Goal: Information Seeking & Learning: Learn about a topic

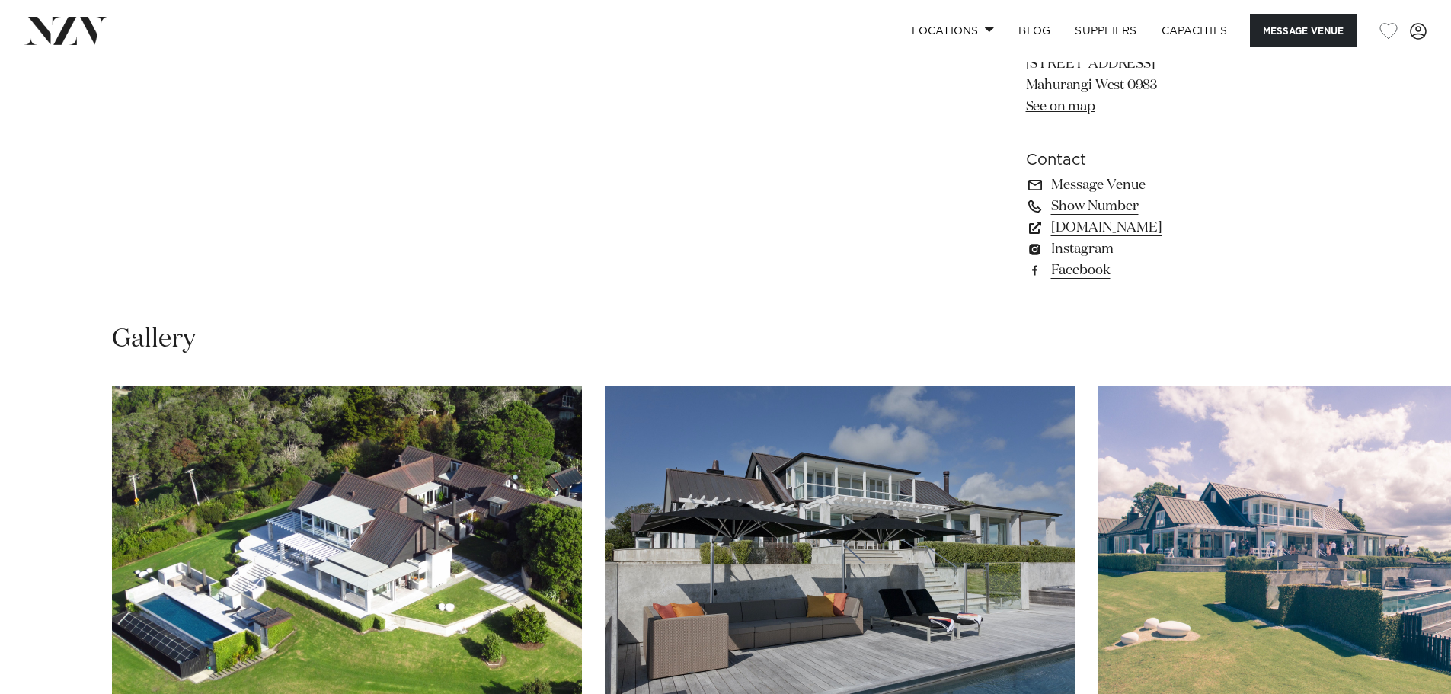
scroll to position [1537, 0]
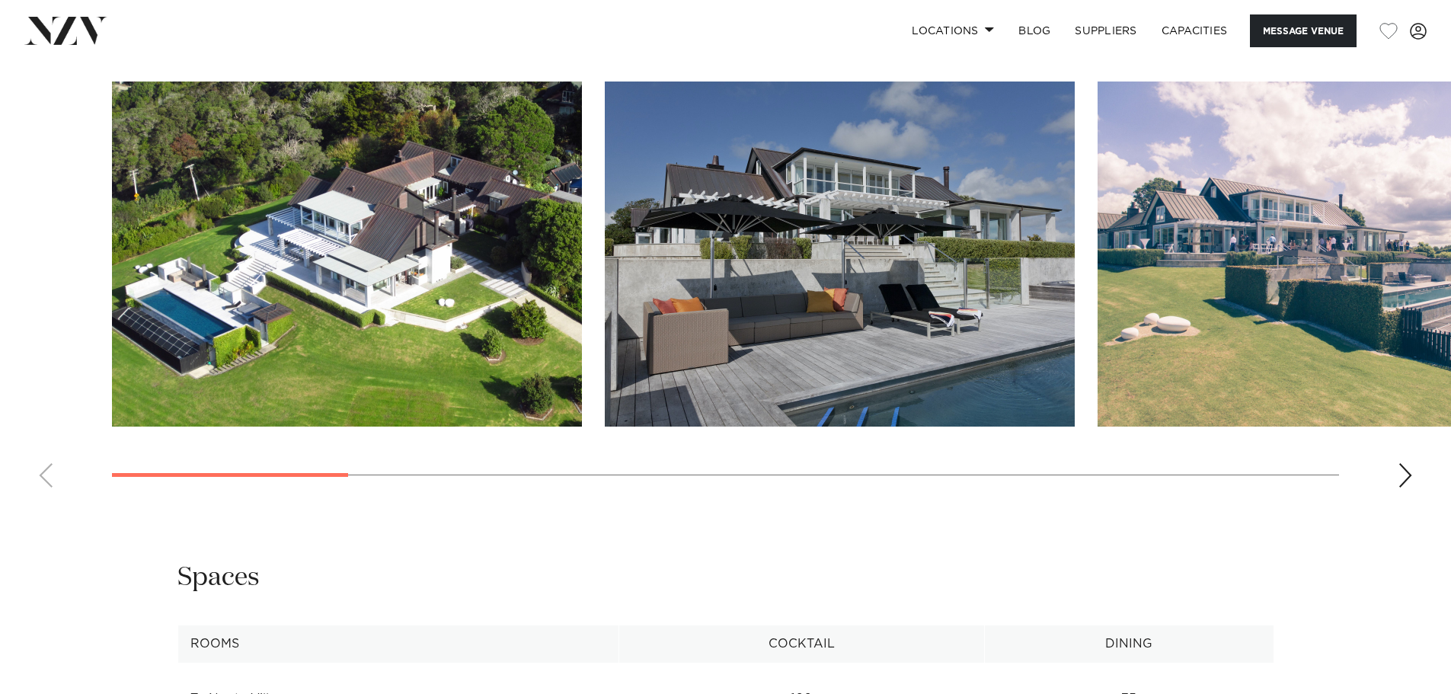
click at [1394, 476] on swiper-container at bounding box center [725, 290] width 1451 height 418
click at [1399, 476] on div "Next slide" at bounding box center [1404, 475] width 15 height 24
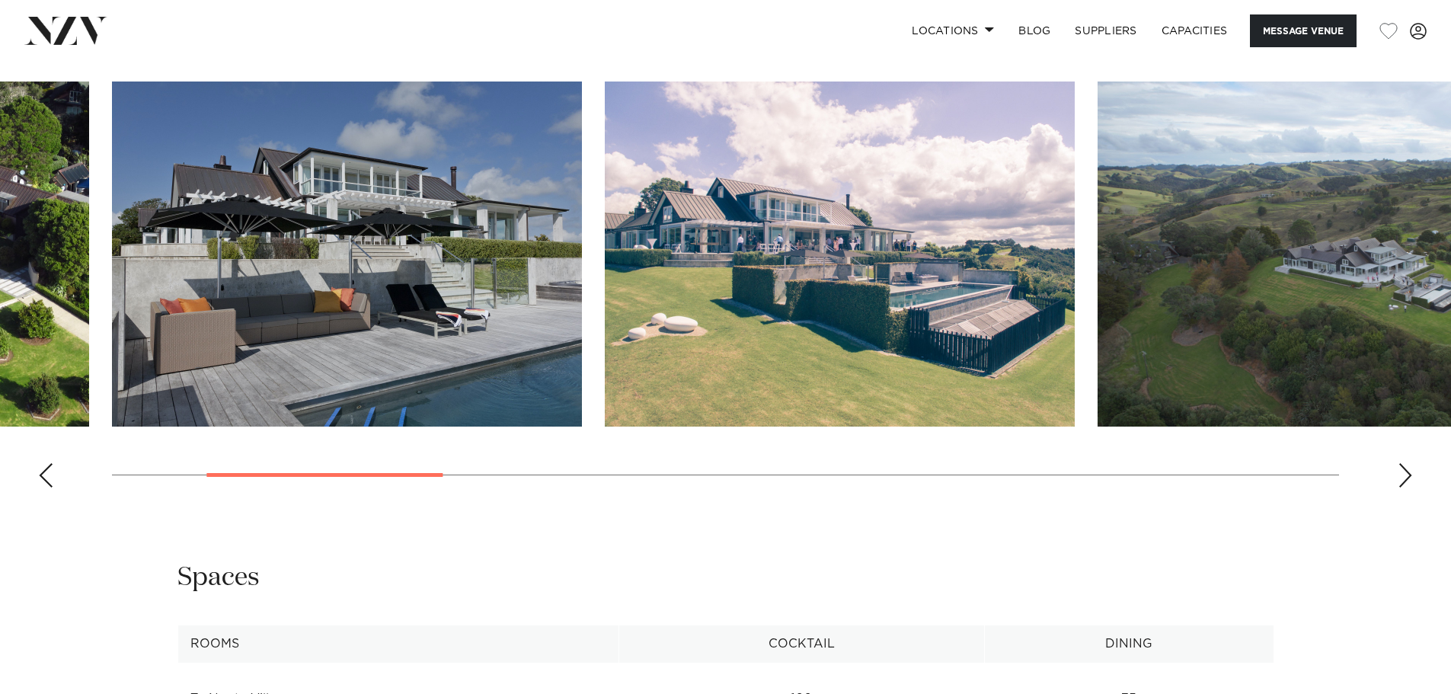
click at [1400, 476] on div "Next slide" at bounding box center [1404, 475] width 15 height 24
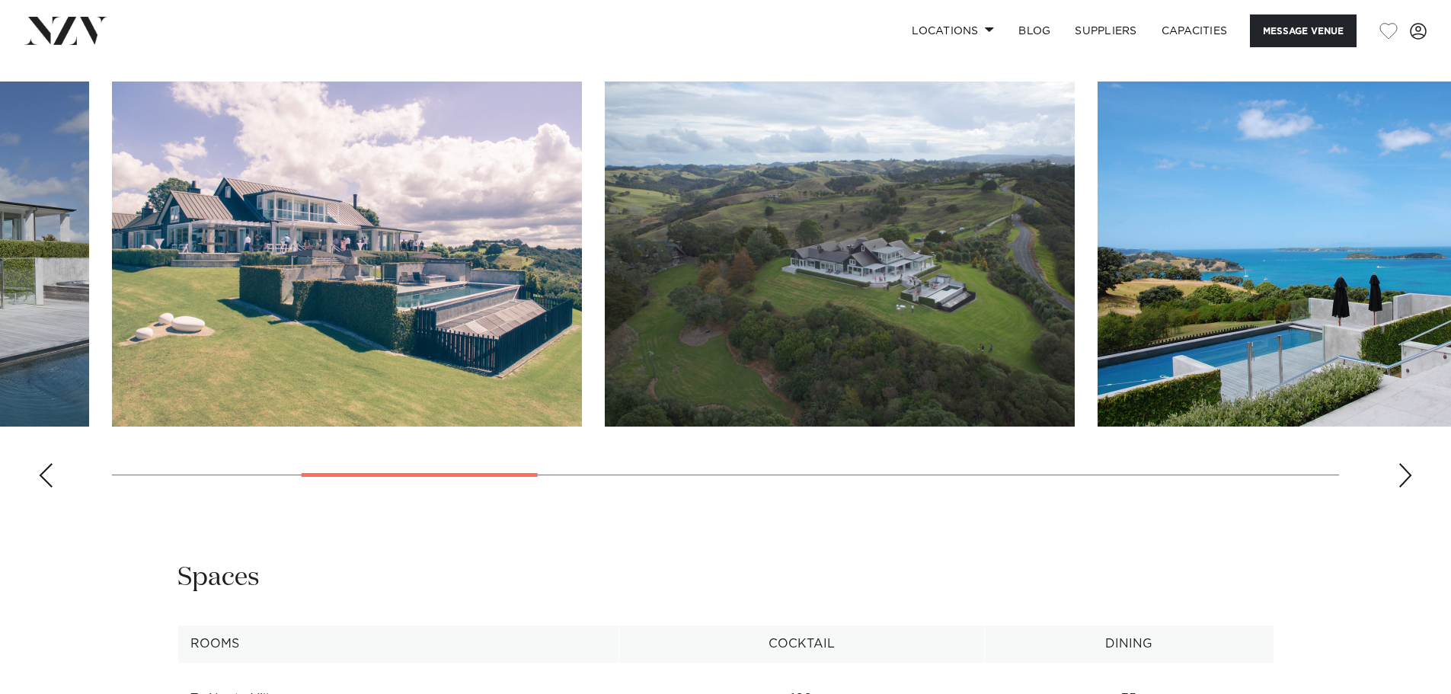
click at [1400, 476] on div "Next slide" at bounding box center [1404, 475] width 15 height 24
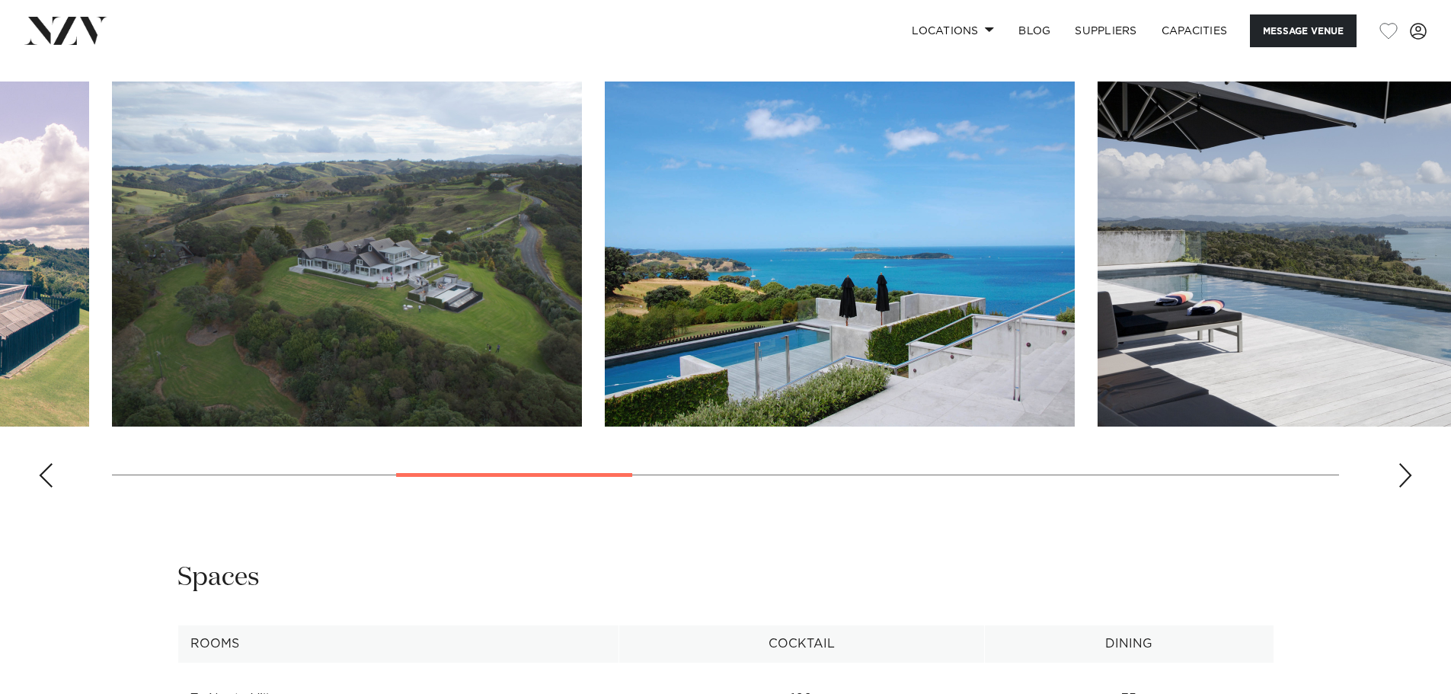
click at [1400, 476] on div "Next slide" at bounding box center [1404, 475] width 15 height 24
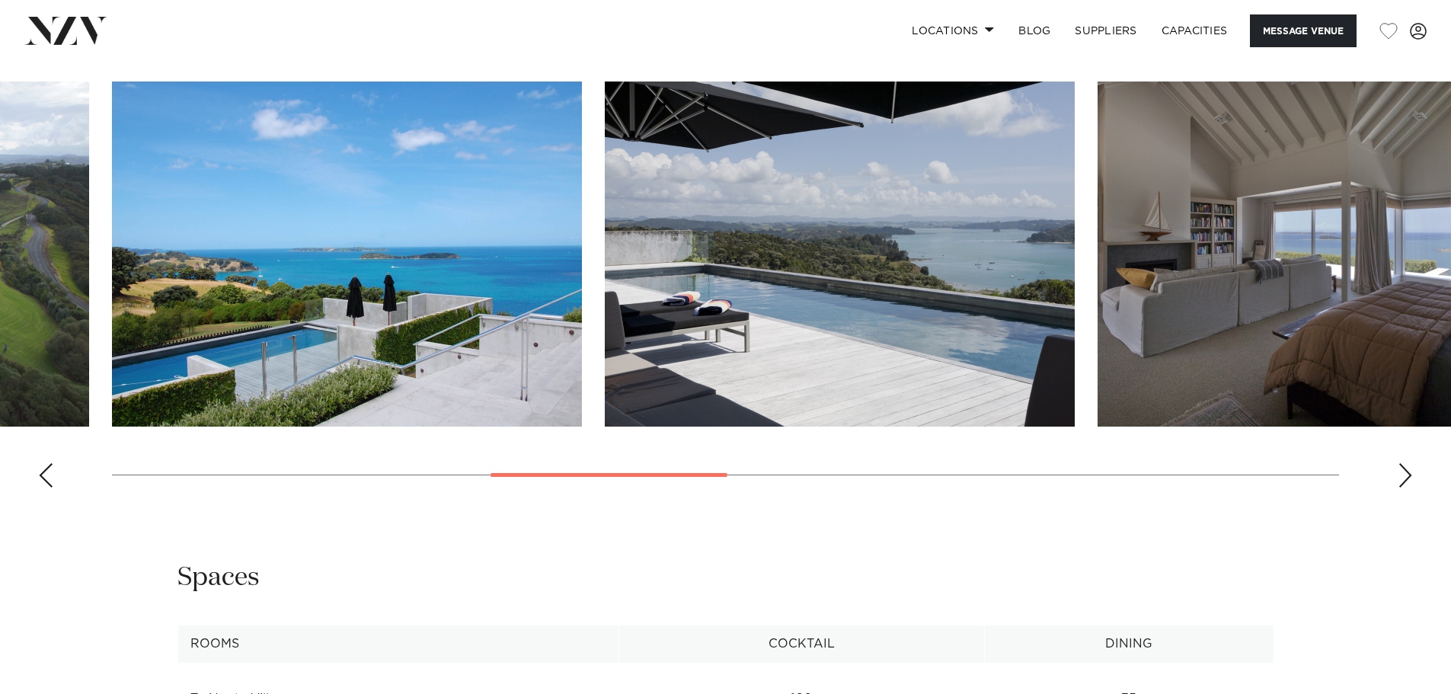
click at [1400, 476] on div "Next slide" at bounding box center [1404, 475] width 15 height 24
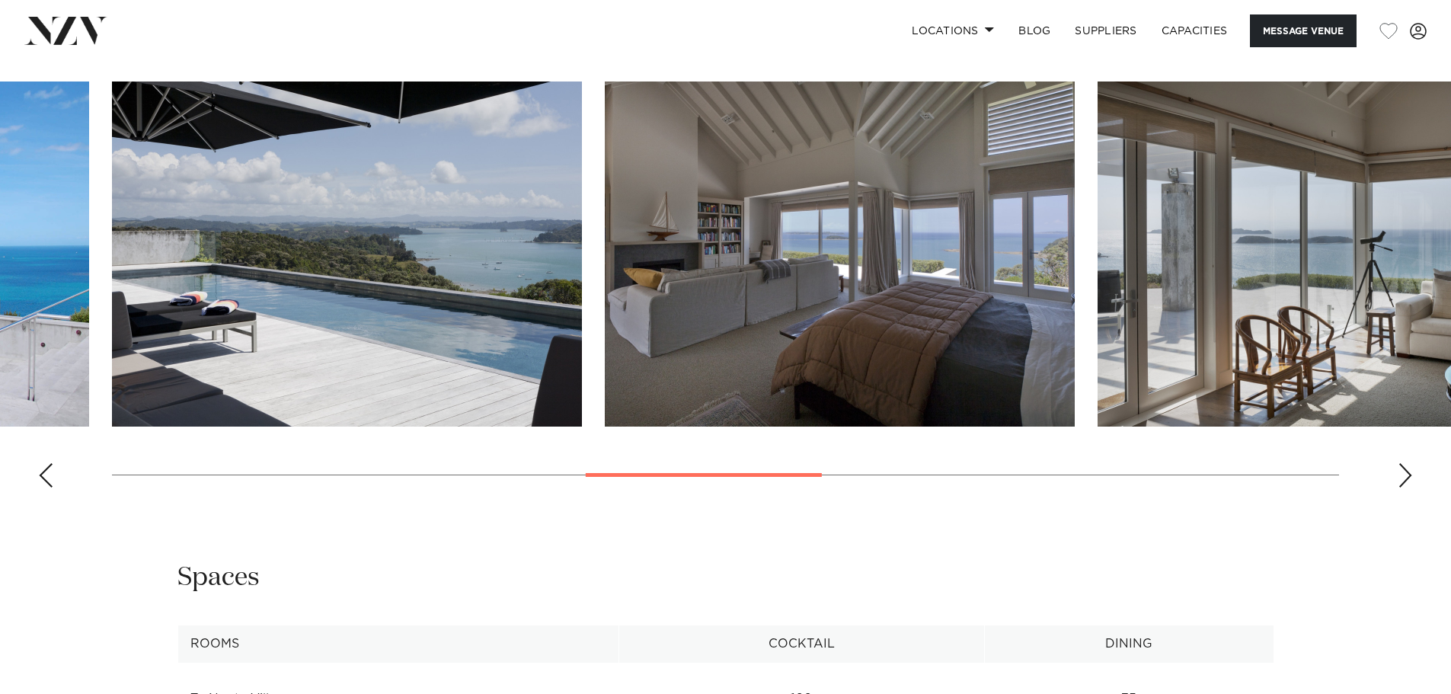
click at [1400, 476] on div "Next slide" at bounding box center [1404, 475] width 15 height 24
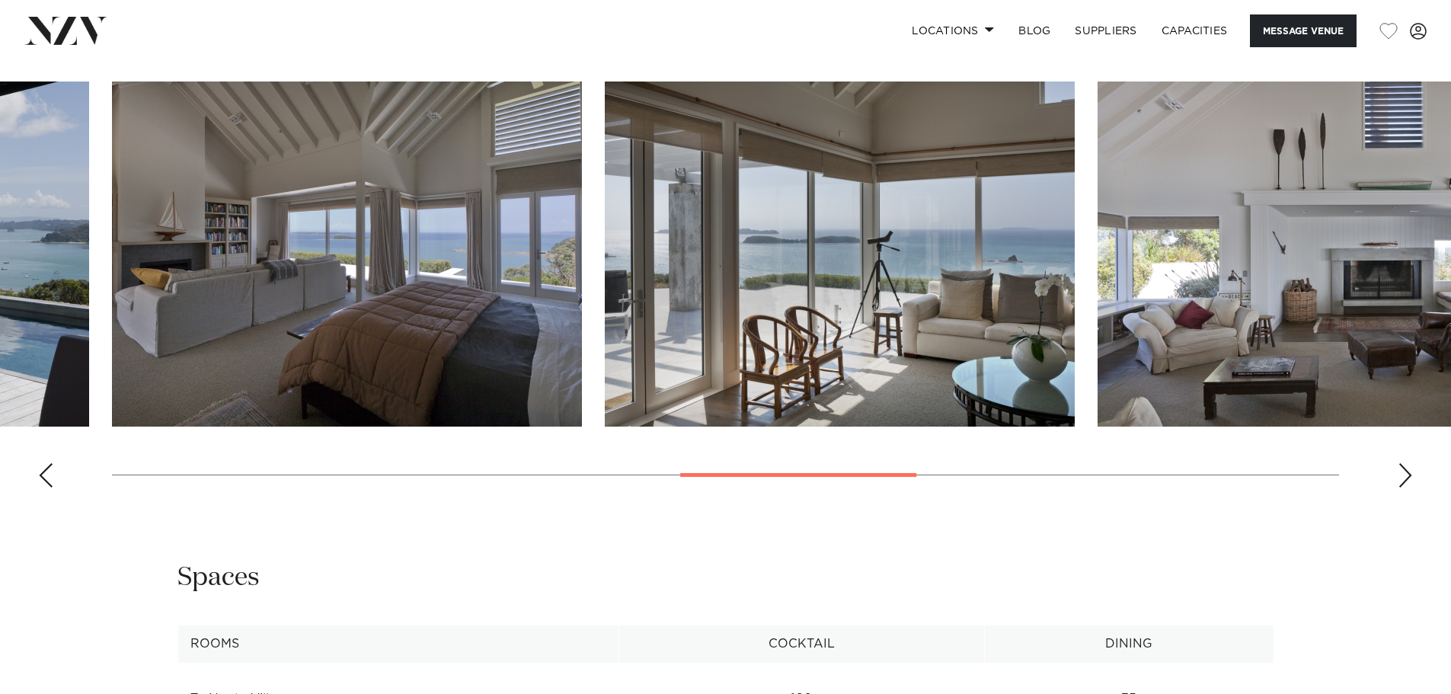
click at [1400, 476] on div "Next slide" at bounding box center [1404, 475] width 15 height 24
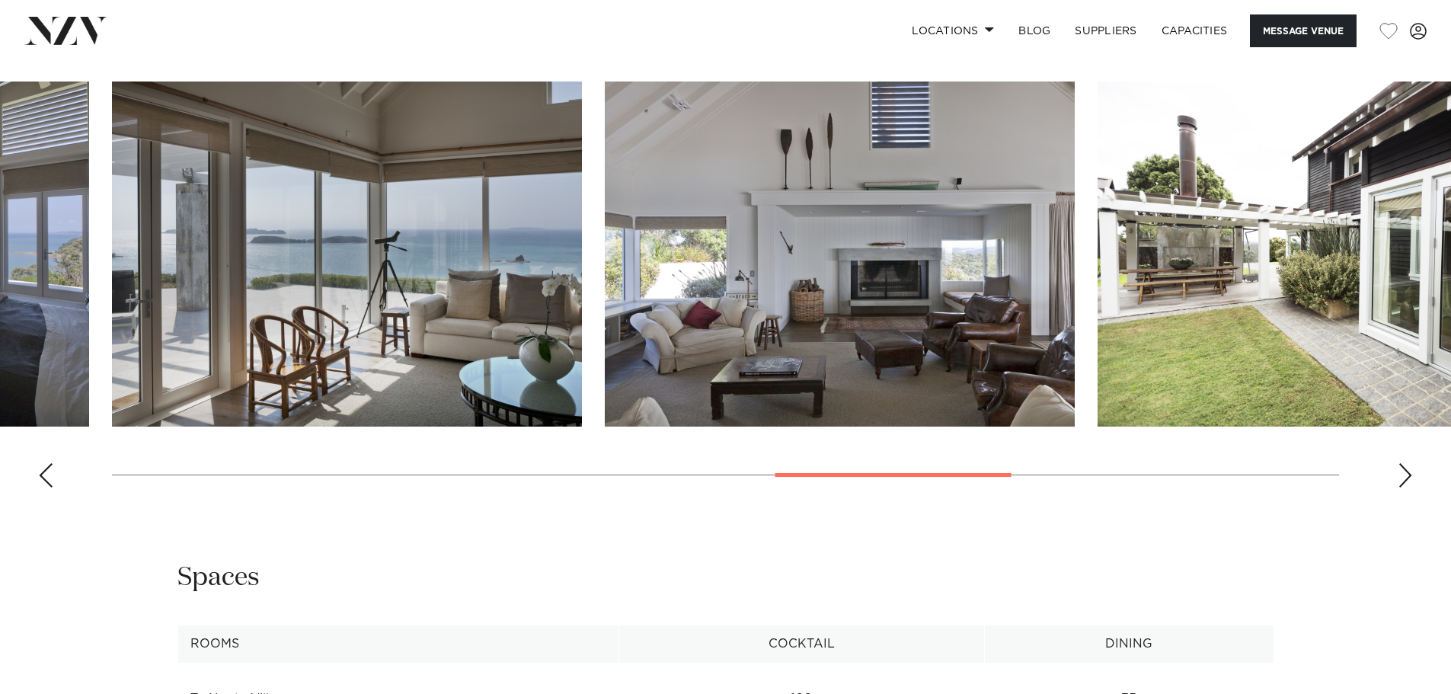
click at [1400, 476] on div "Next slide" at bounding box center [1404, 475] width 15 height 24
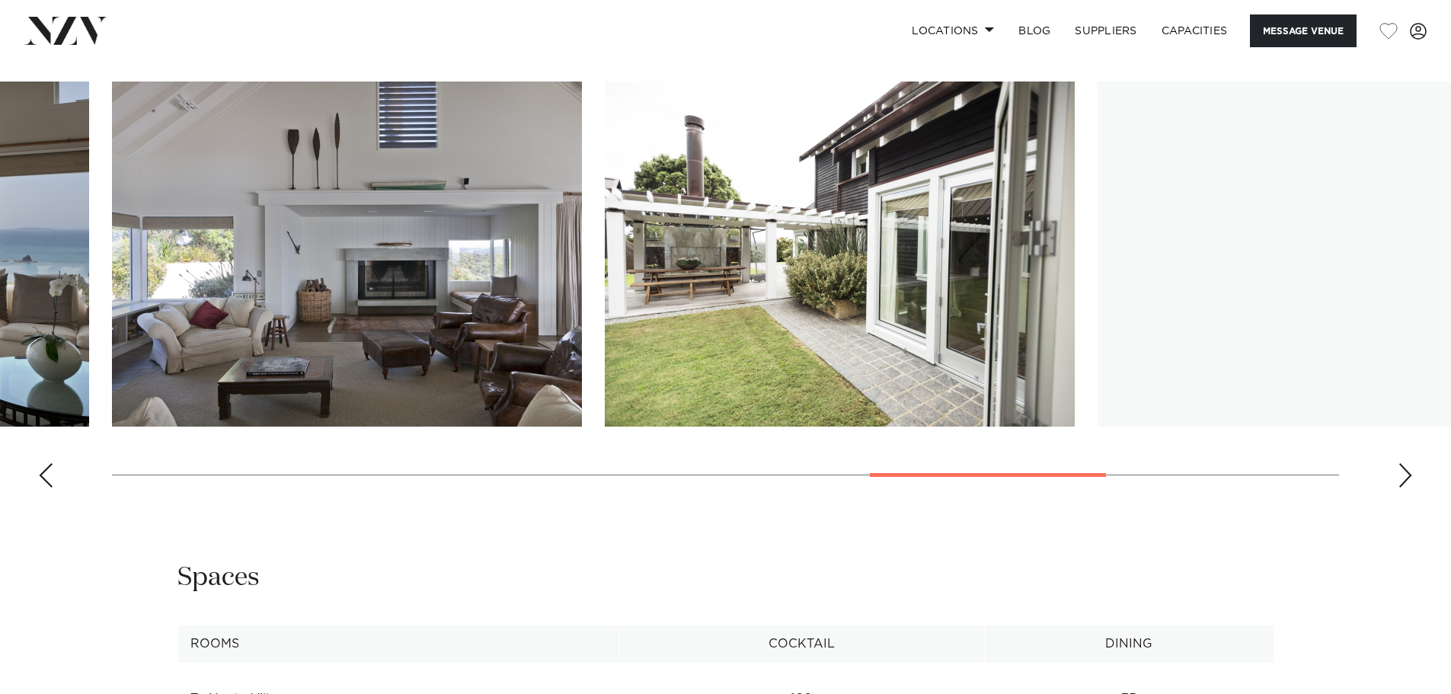
click at [1400, 476] on div "Next slide" at bounding box center [1404, 475] width 15 height 24
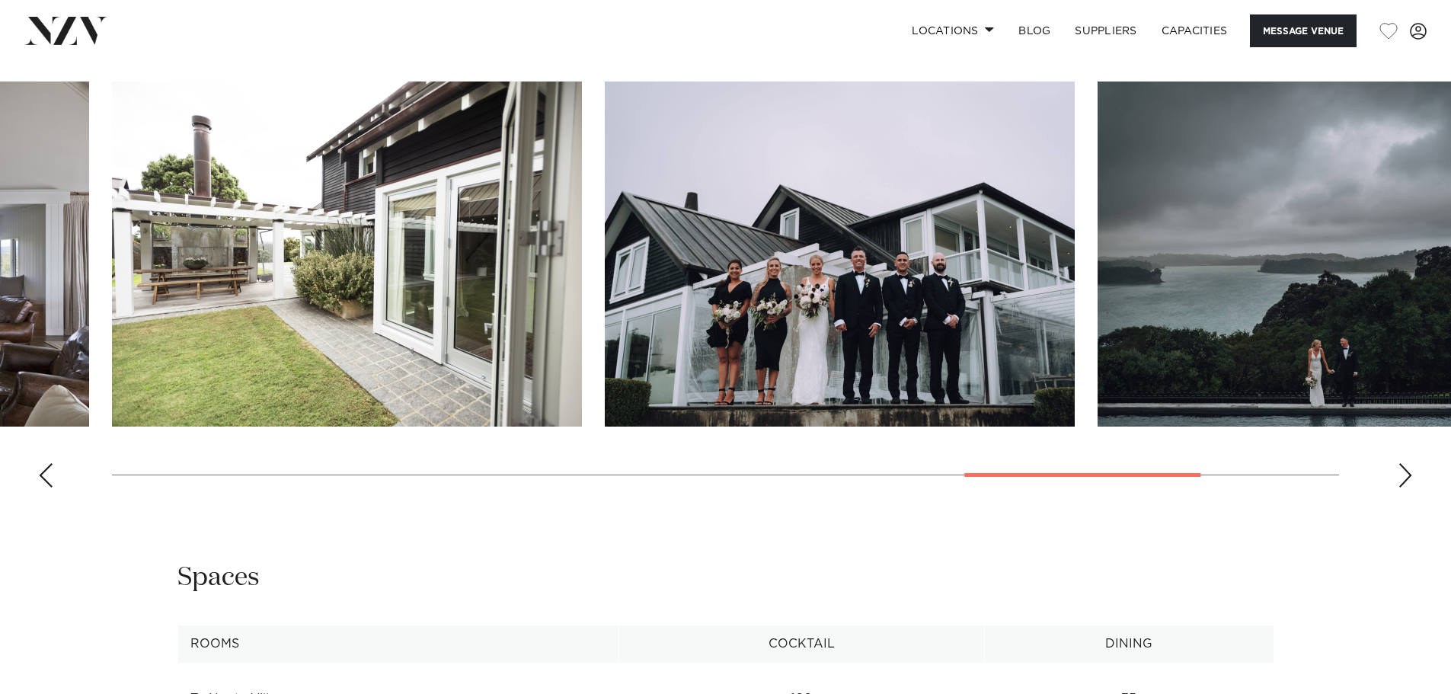
click at [1400, 476] on div "Next slide" at bounding box center [1404, 475] width 15 height 24
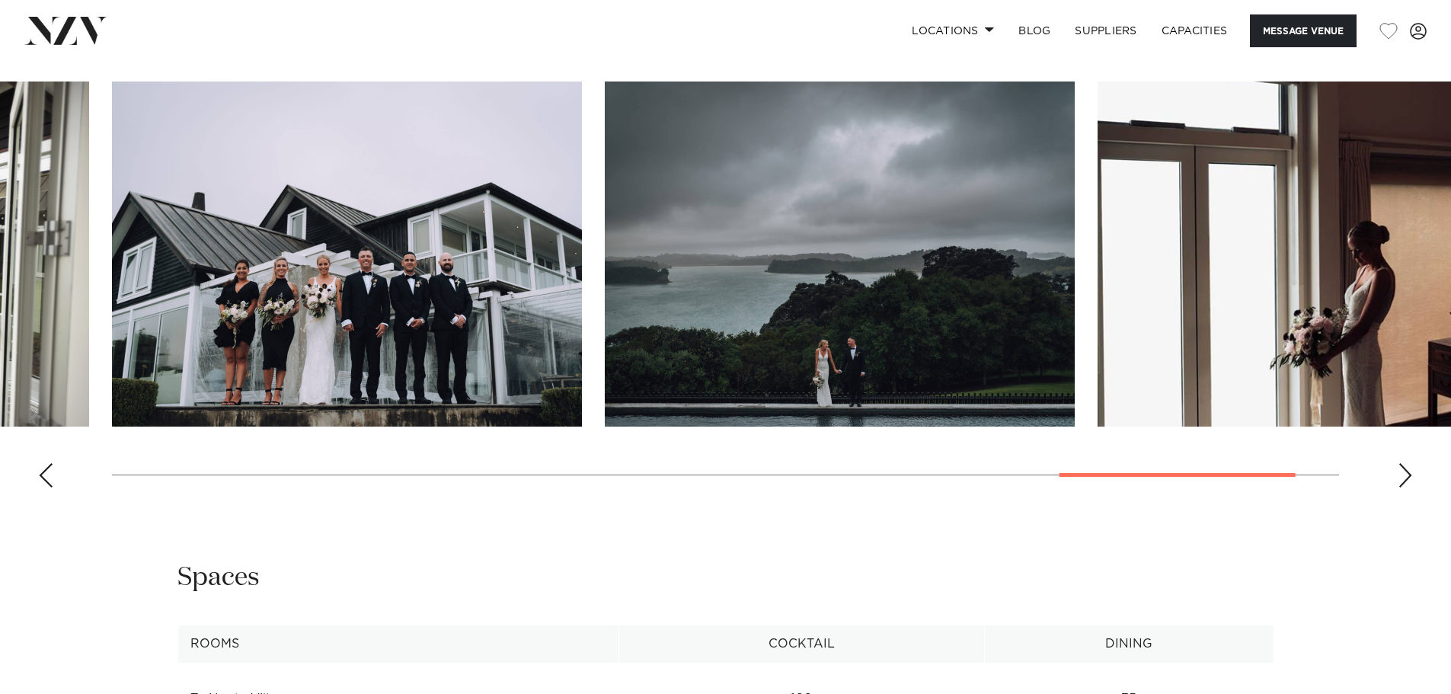
click at [1400, 476] on div "Next slide" at bounding box center [1404, 475] width 15 height 24
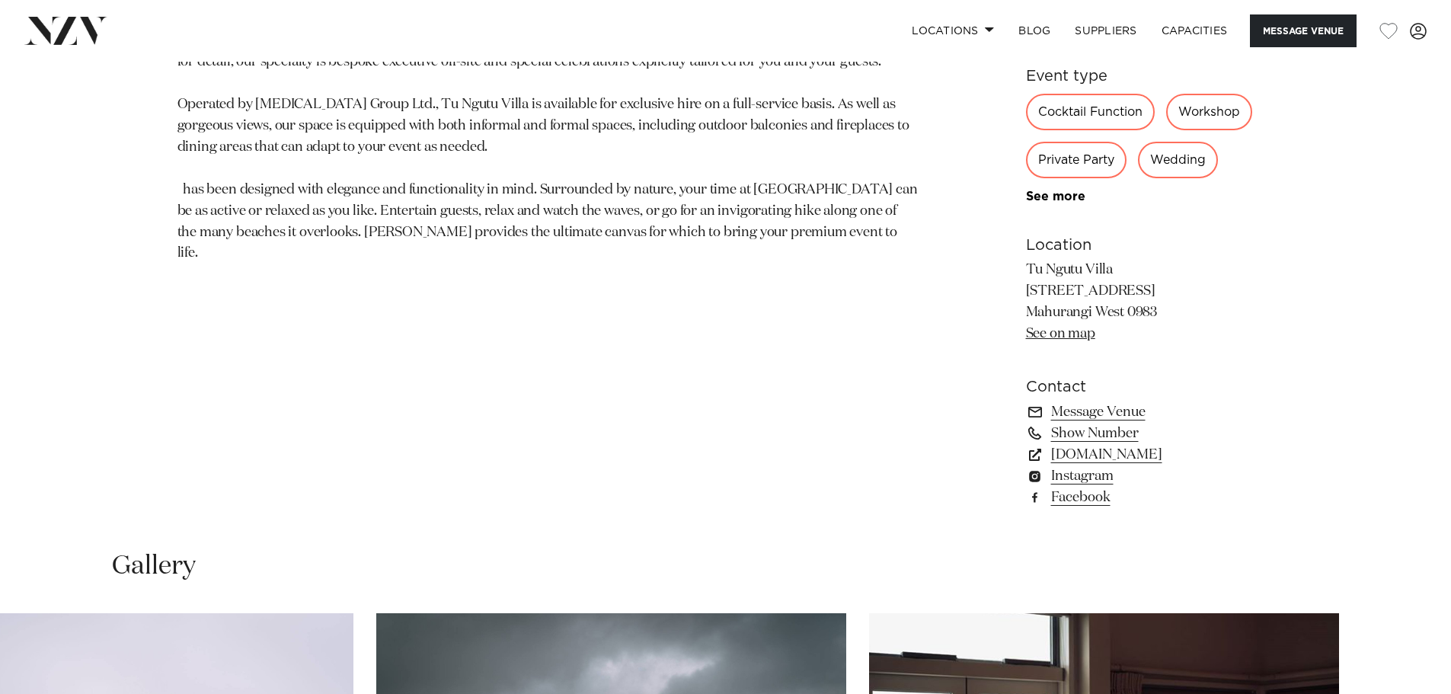
scroll to position [1004, 0]
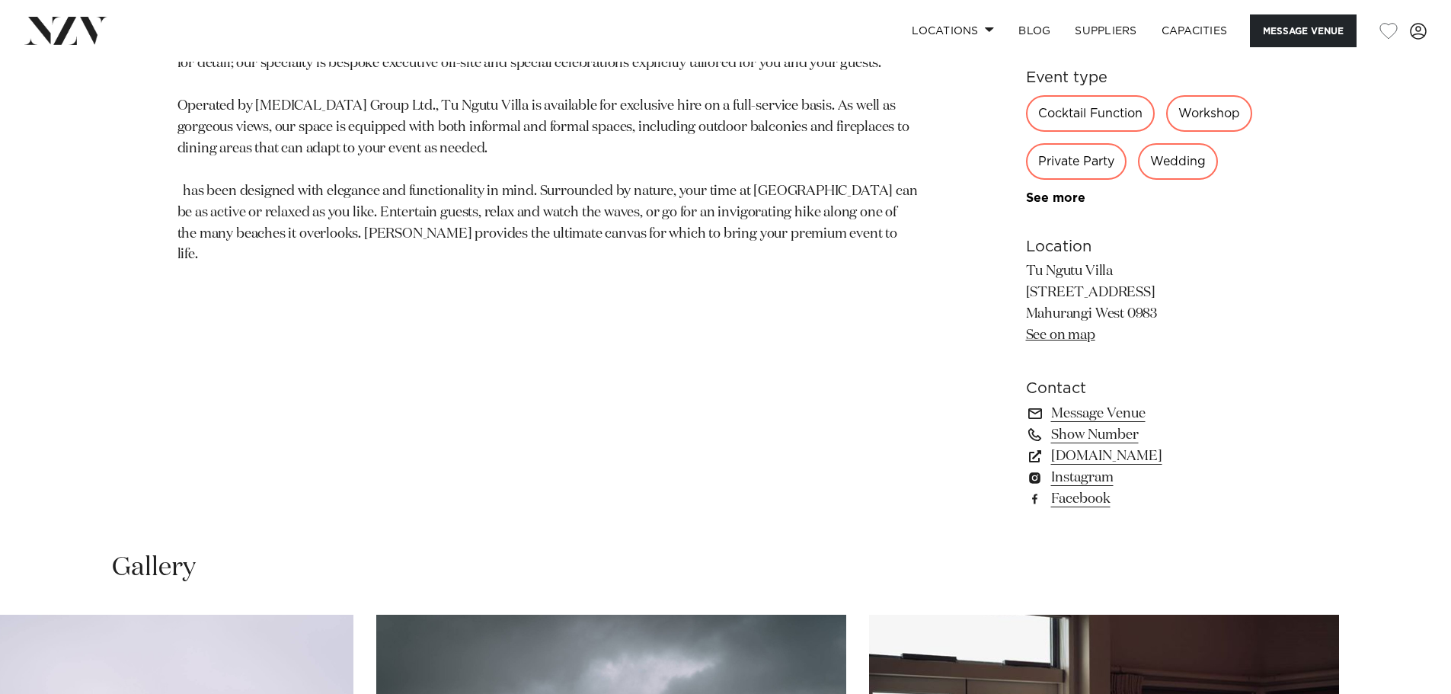
click at [1068, 331] on link "See on map" at bounding box center [1060, 335] width 69 height 14
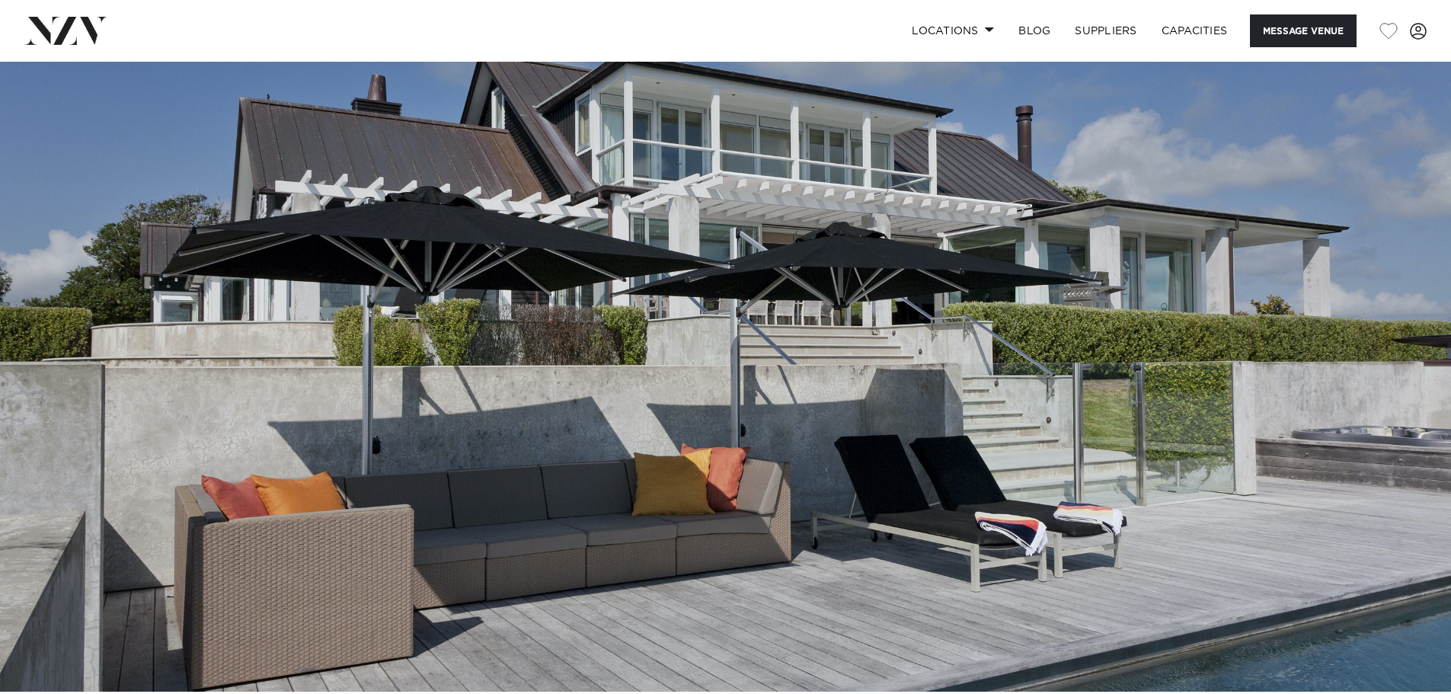
scroll to position [14, 0]
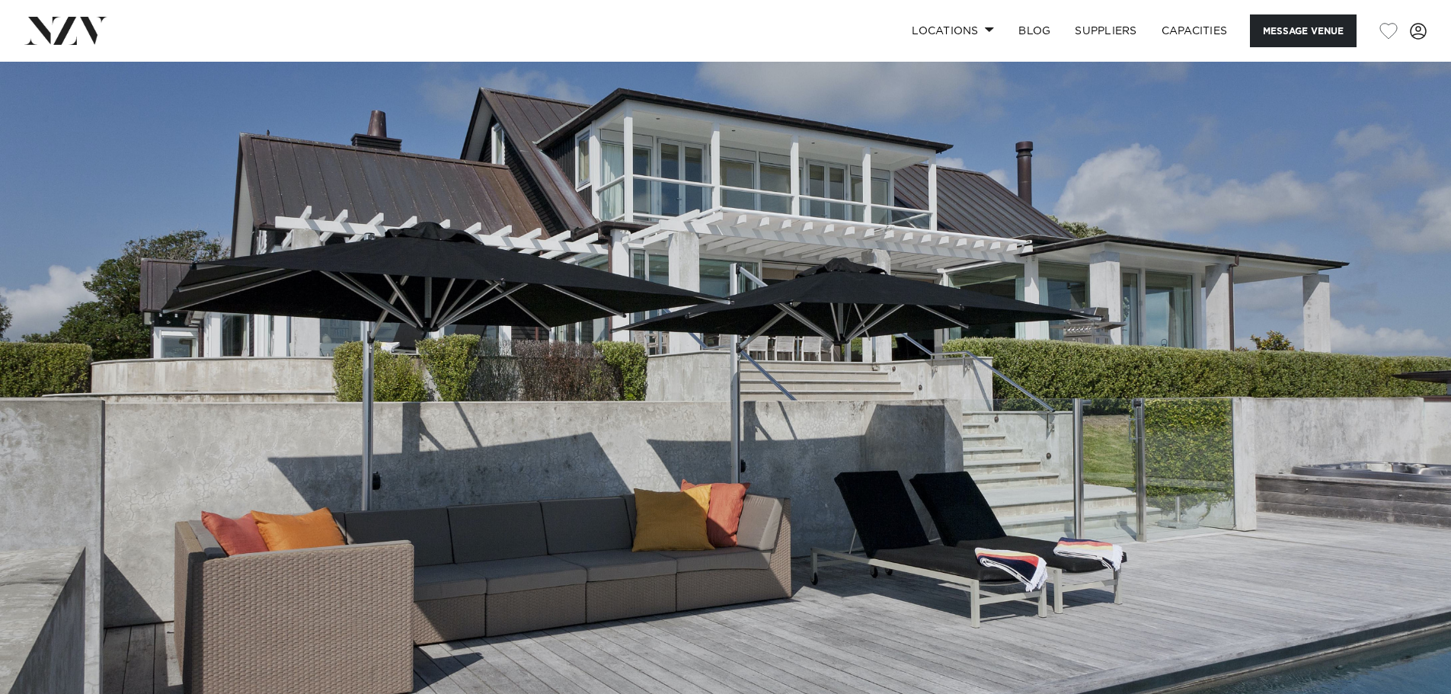
click at [994, 316] on img at bounding box center [725, 387] width 1451 height 680
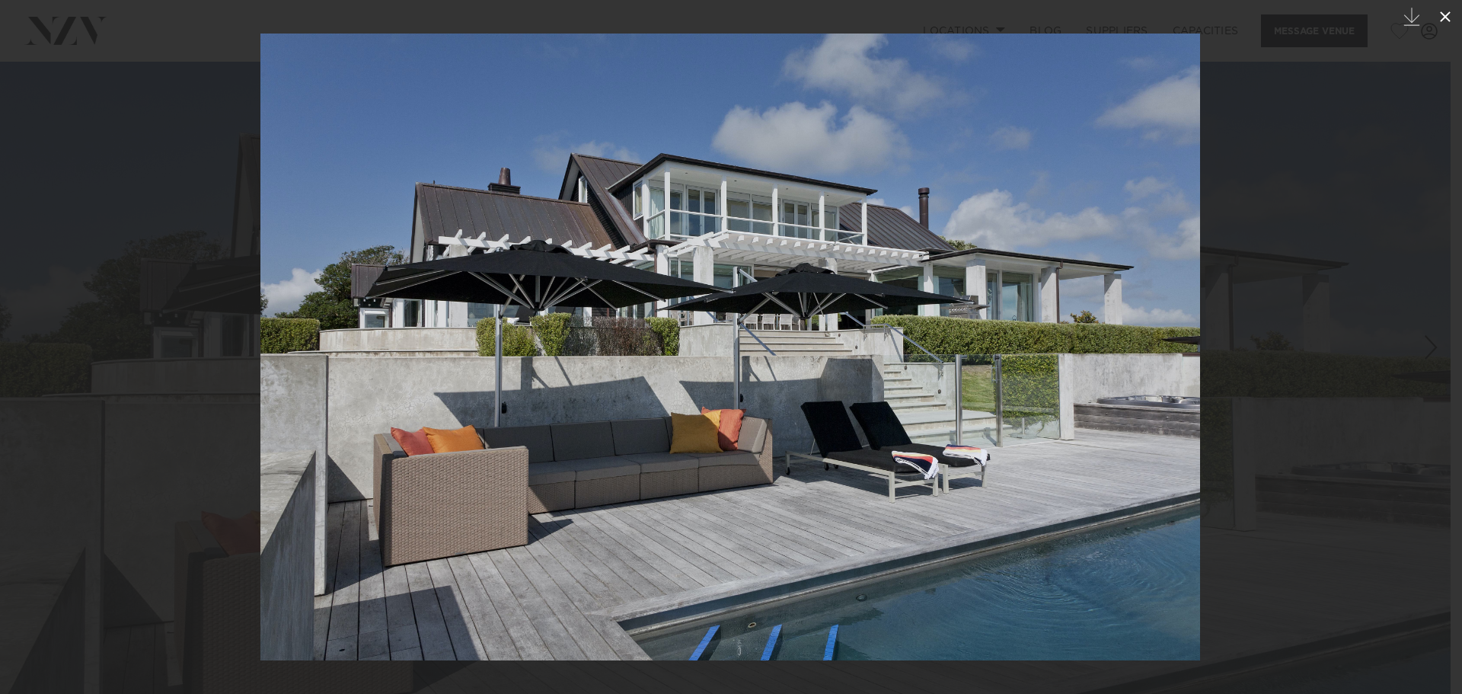
click at [1443, 10] on icon at bounding box center [1445, 17] width 18 height 18
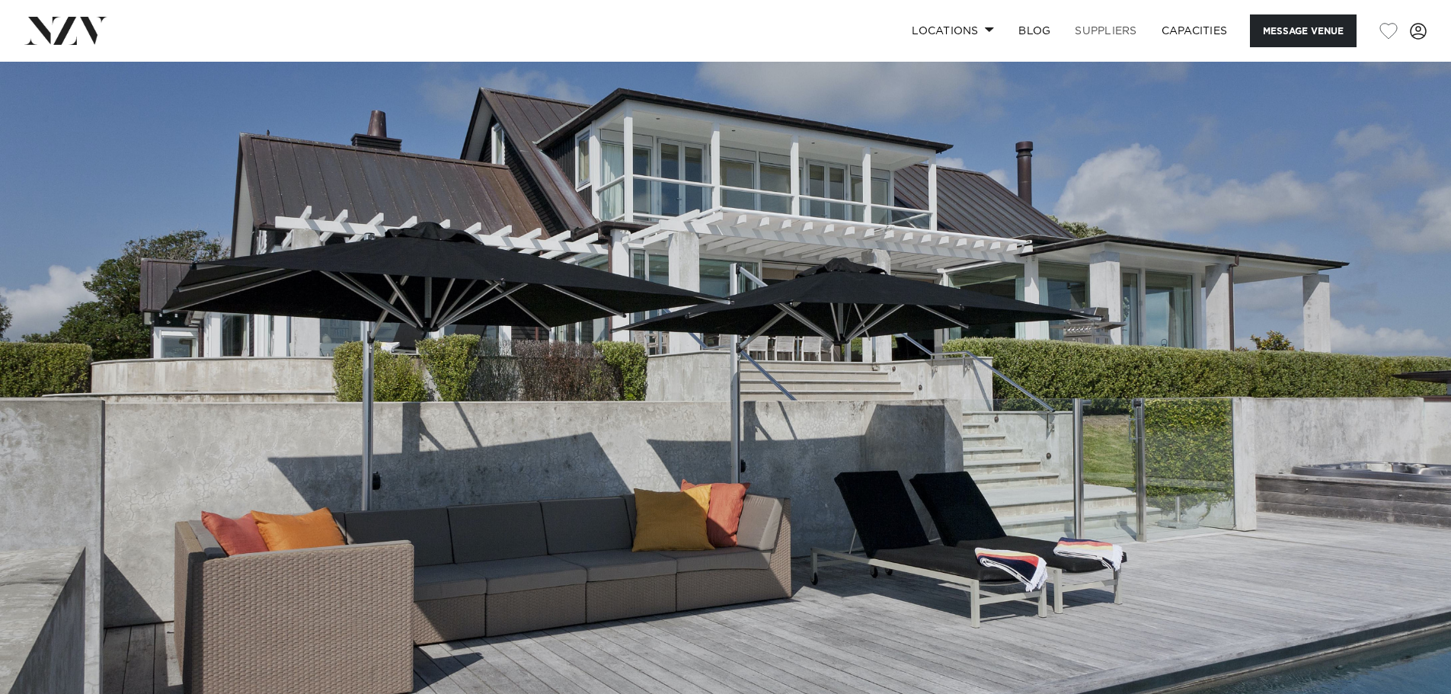
click at [1106, 18] on link "SUPPLIERS" at bounding box center [1105, 30] width 86 height 33
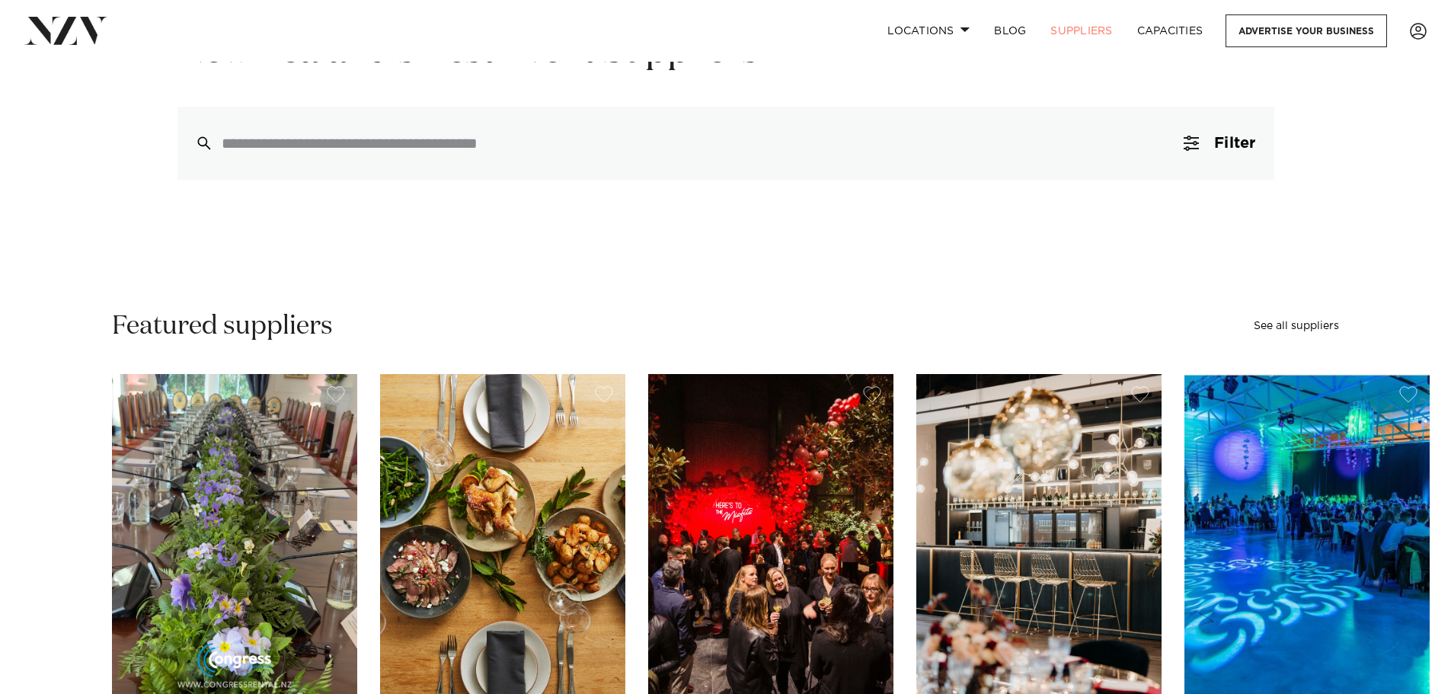
scroll to position [76, 0]
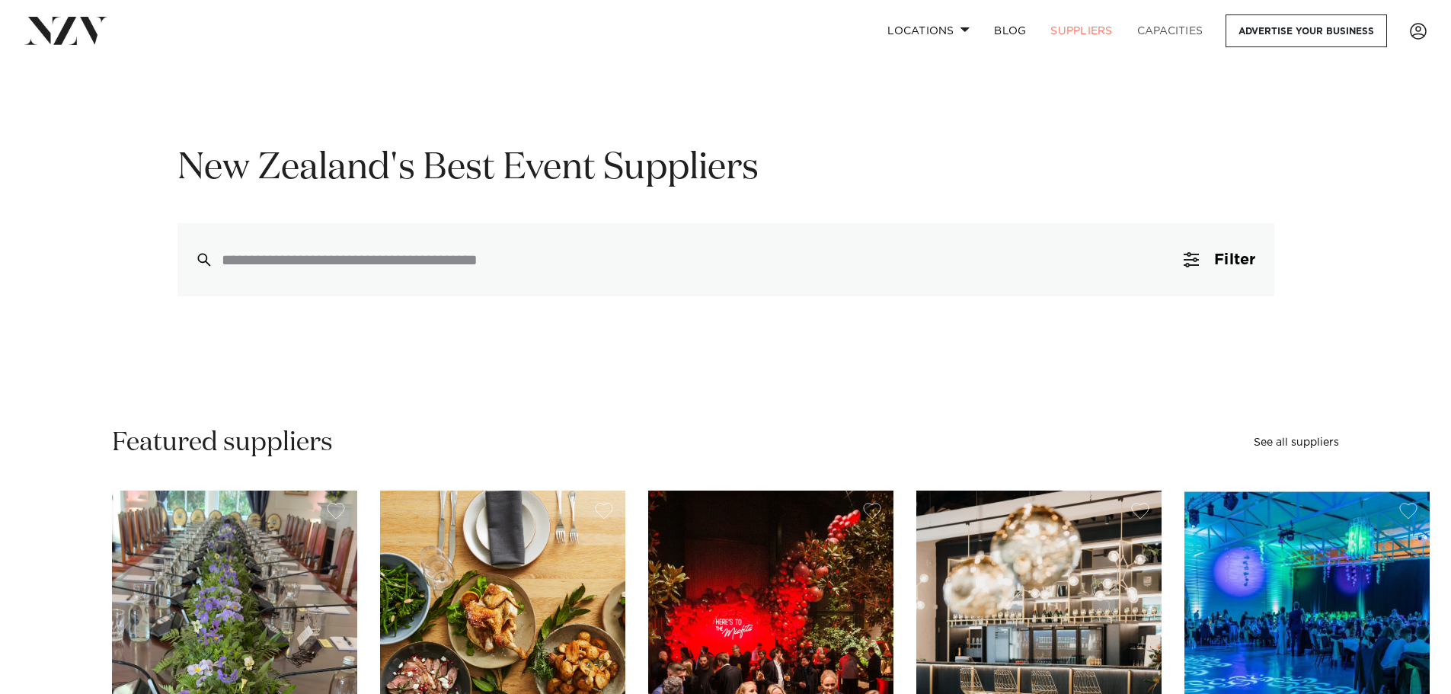
click at [1167, 34] on link "Capacities" at bounding box center [1170, 30] width 91 height 33
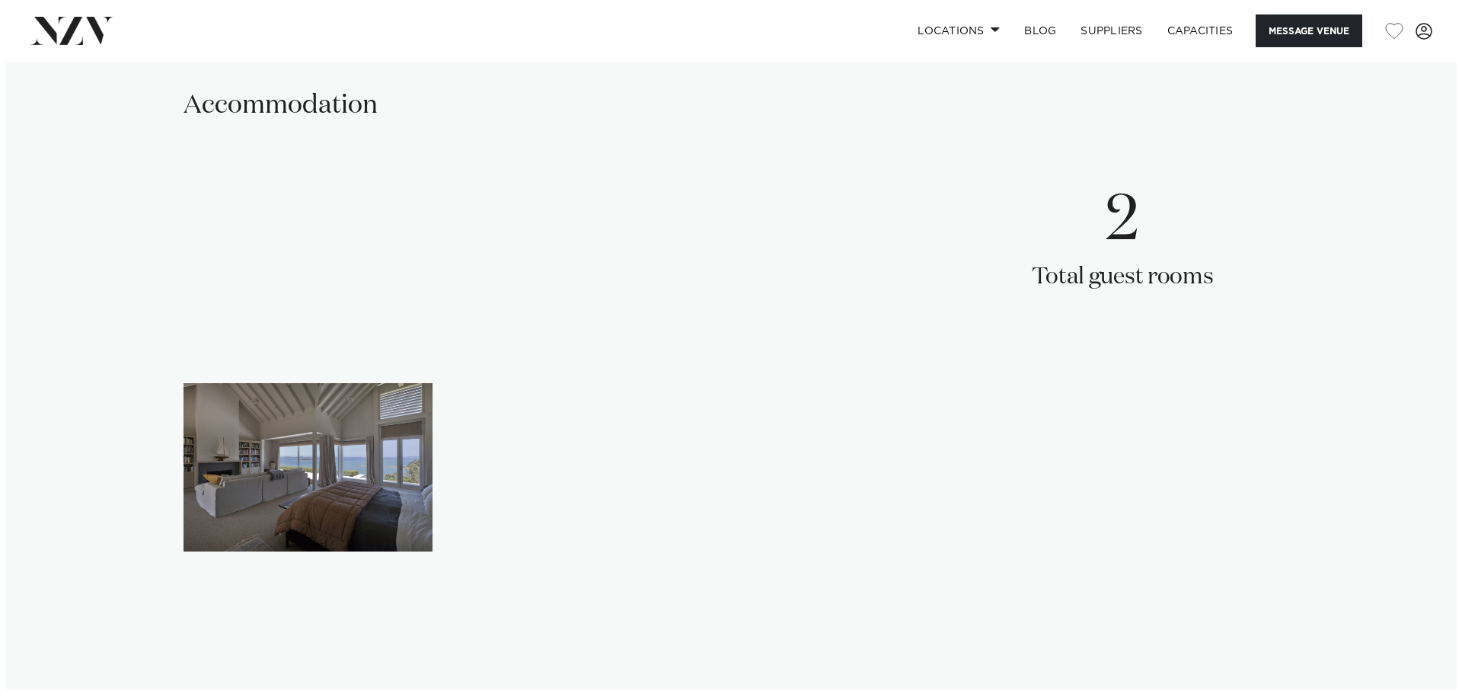
scroll to position [2299, 0]
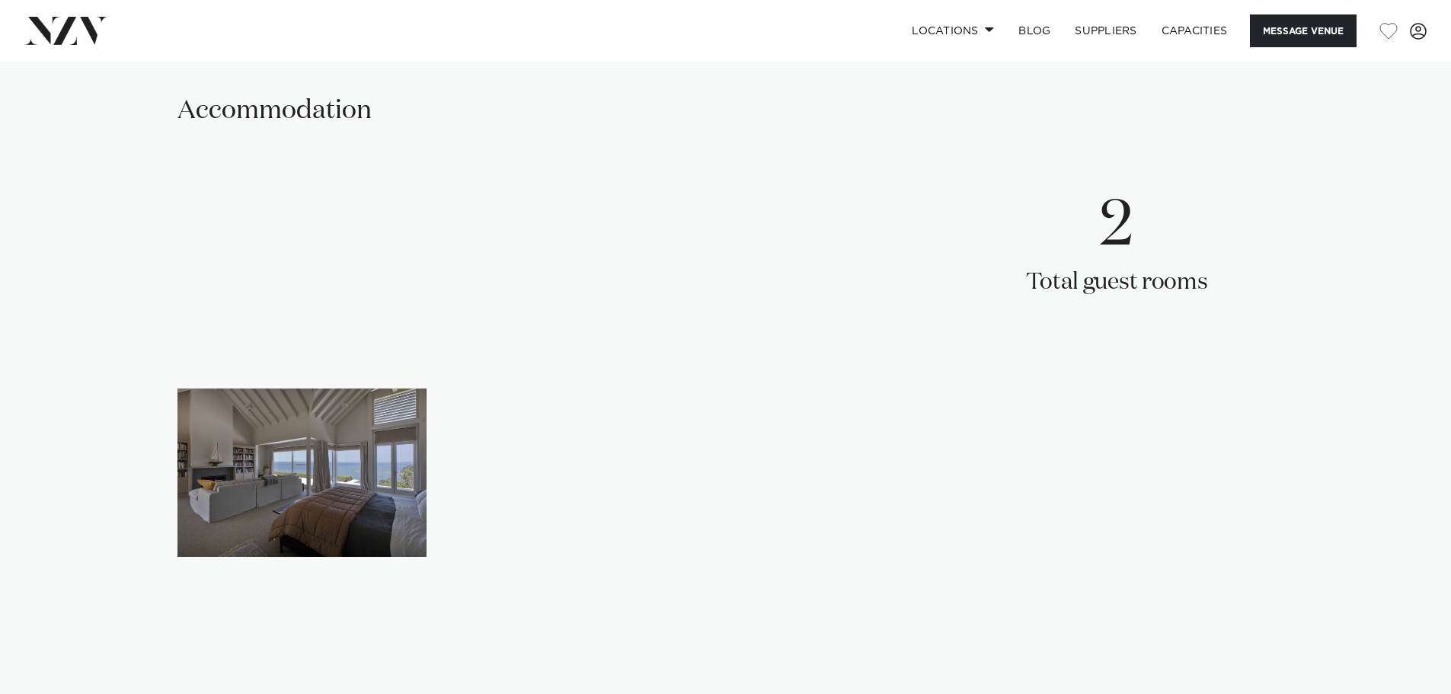
drag, startPoint x: 1090, startPoint y: 275, endPoint x: 892, endPoint y: 359, distance: 214.3
click at [1090, 275] on p "Total guest rooms" at bounding box center [1117, 283] width 182 height 30
click at [340, 442] on img "1 / 1" at bounding box center [301, 472] width 249 height 168
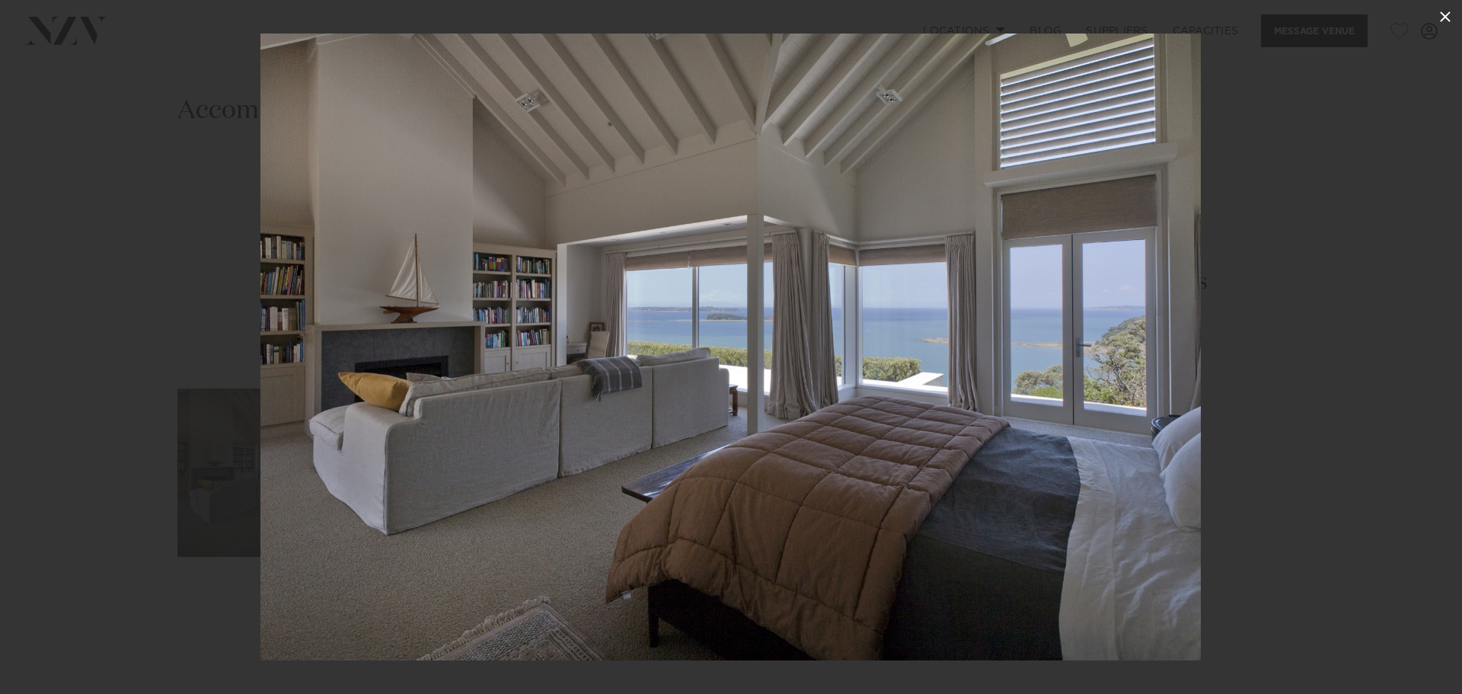
click at [1450, 16] on icon at bounding box center [1445, 17] width 18 height 18
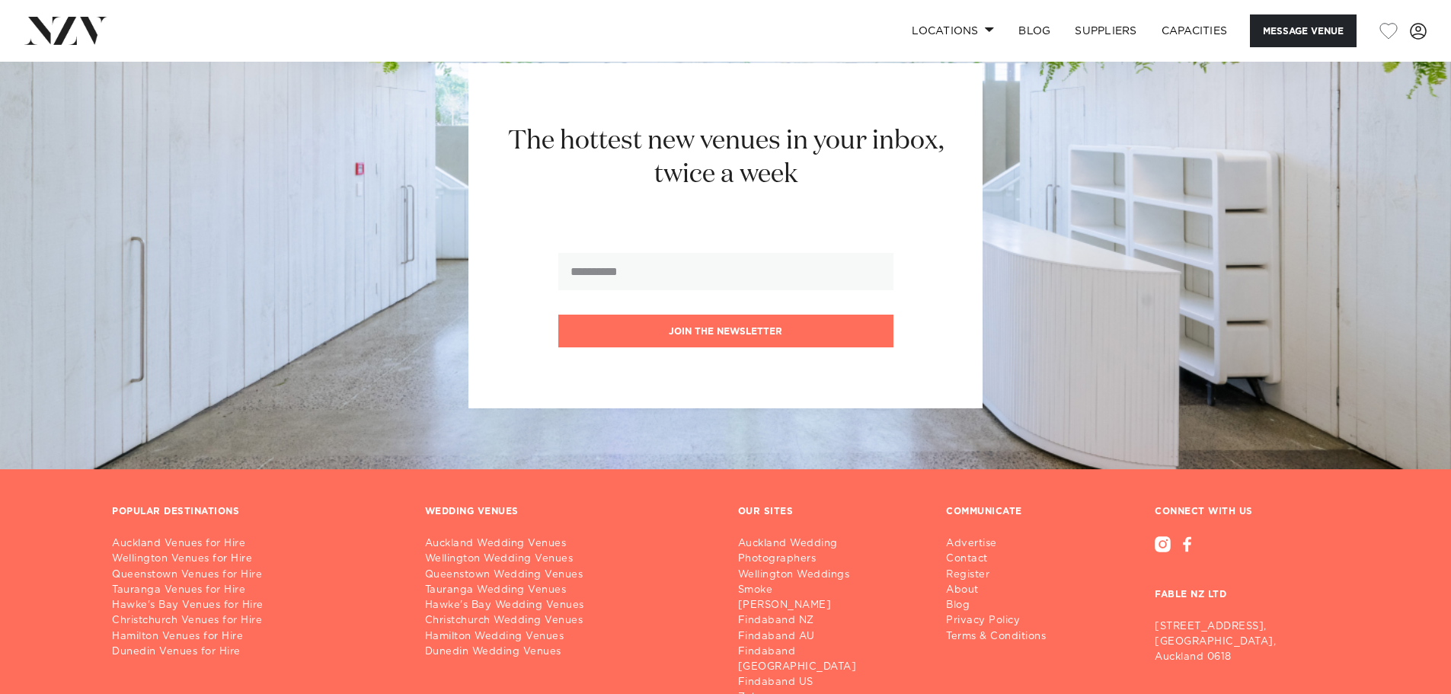
scroll to position [3213, 0]
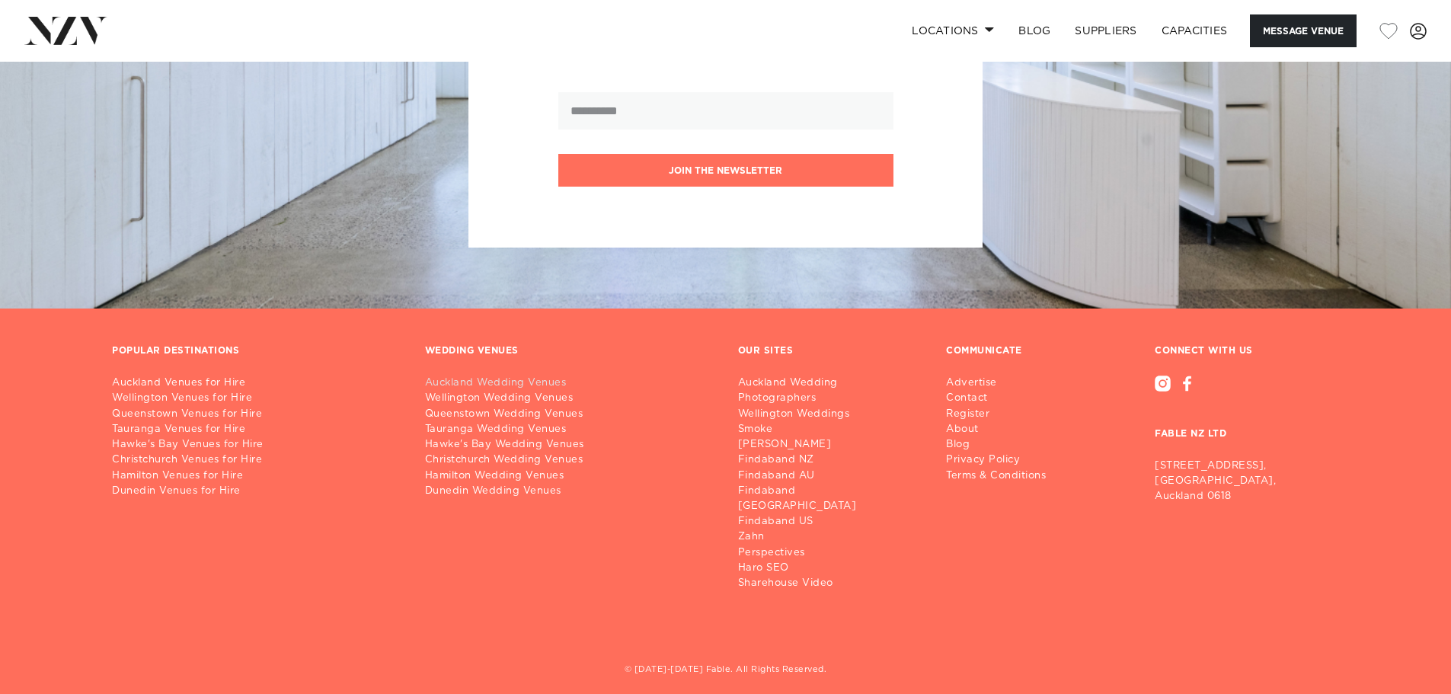
click at [455, 383] on link "Auckland Wedding Venues" at bounding box center [569, 382] width 289 height 15
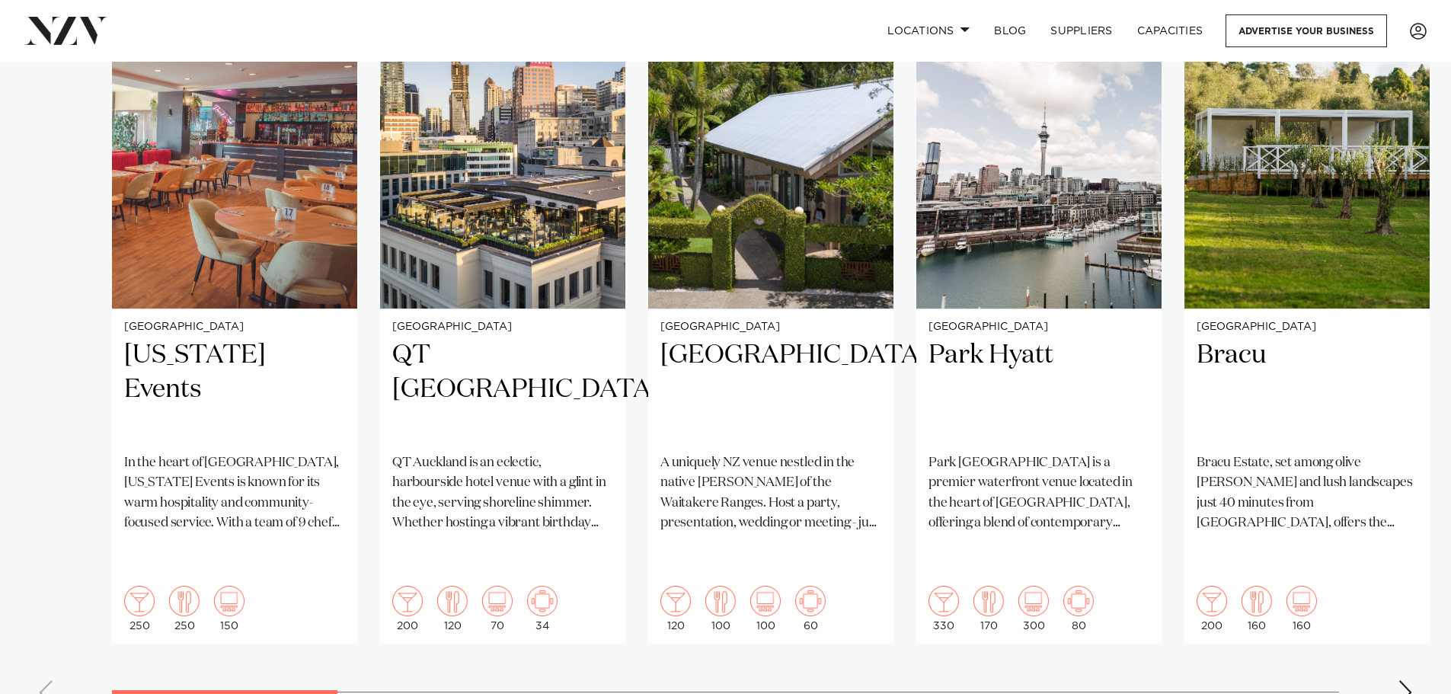
scroll to position [1142, 0]
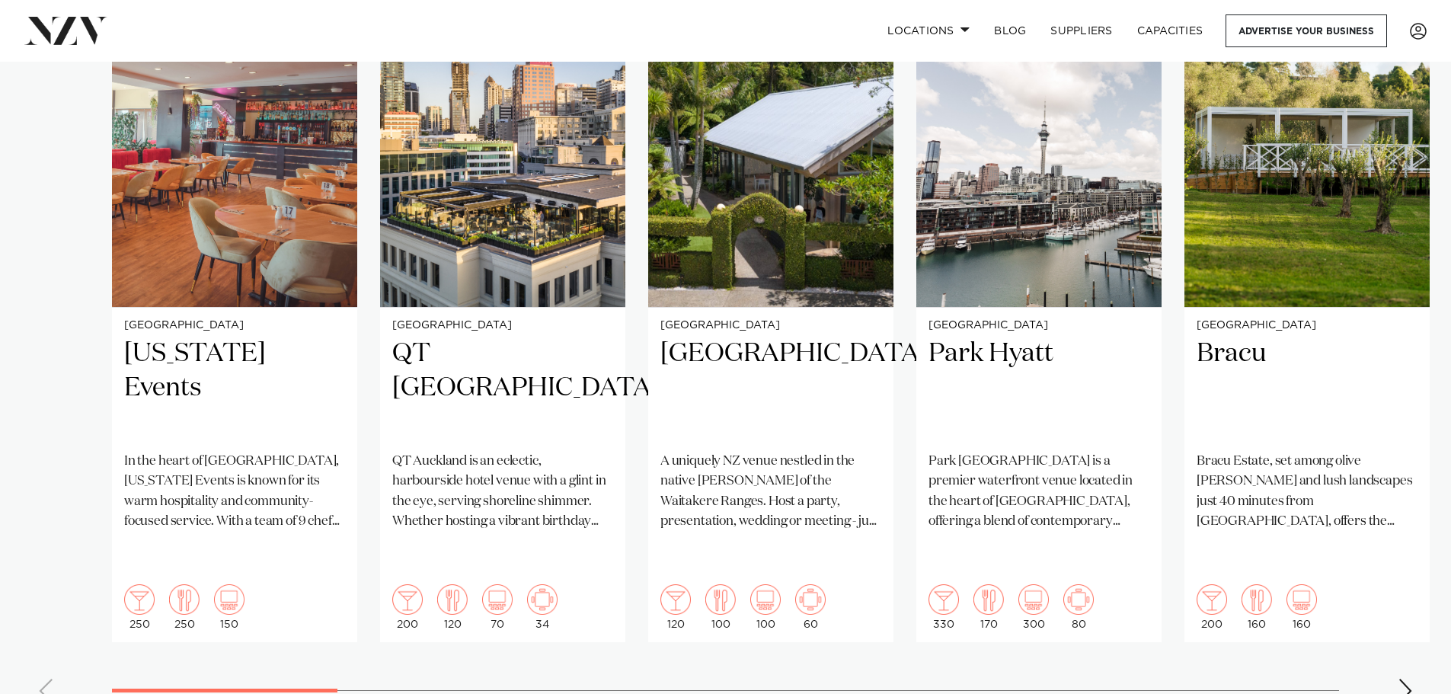
click at [1405, 678] on div "Next slide" at bounding box center [1404, 690] width 15 height 24
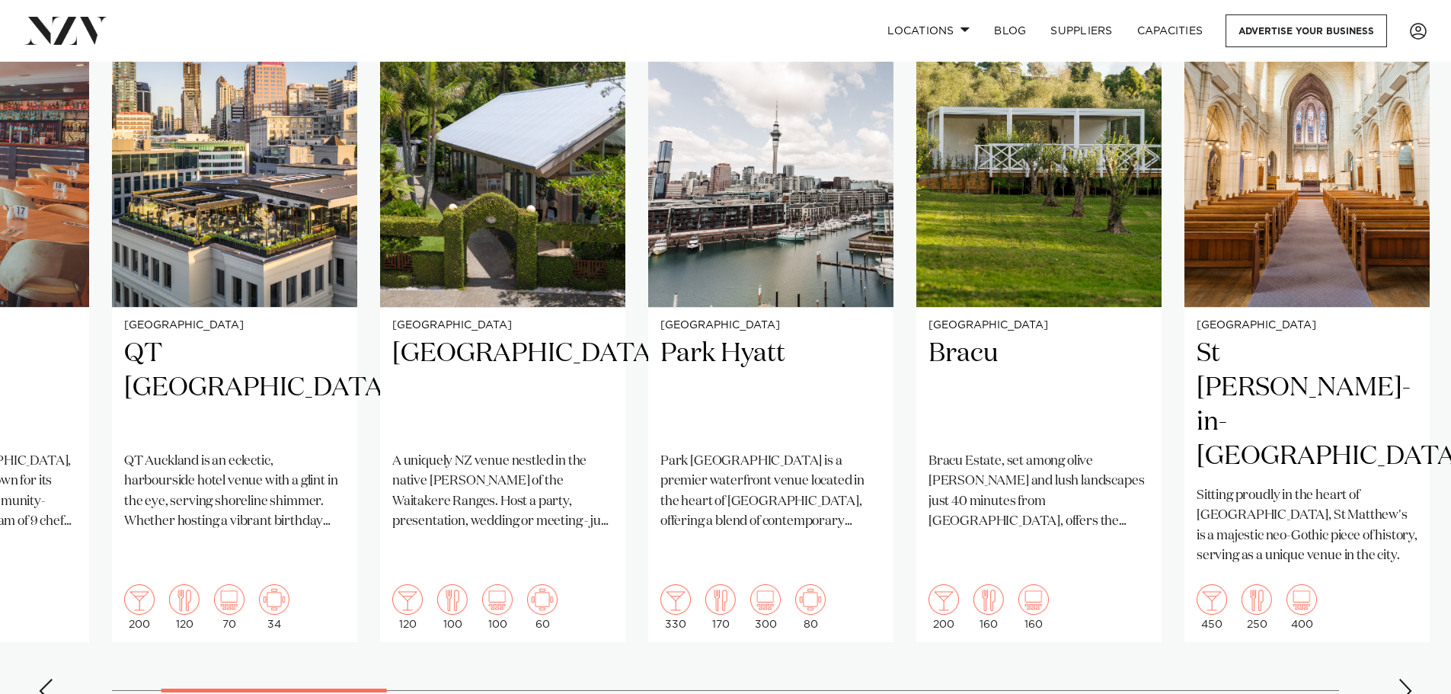
click at [1405, 678] on div "Next slide" at bounding box center [1404, 690] width 15 height 24
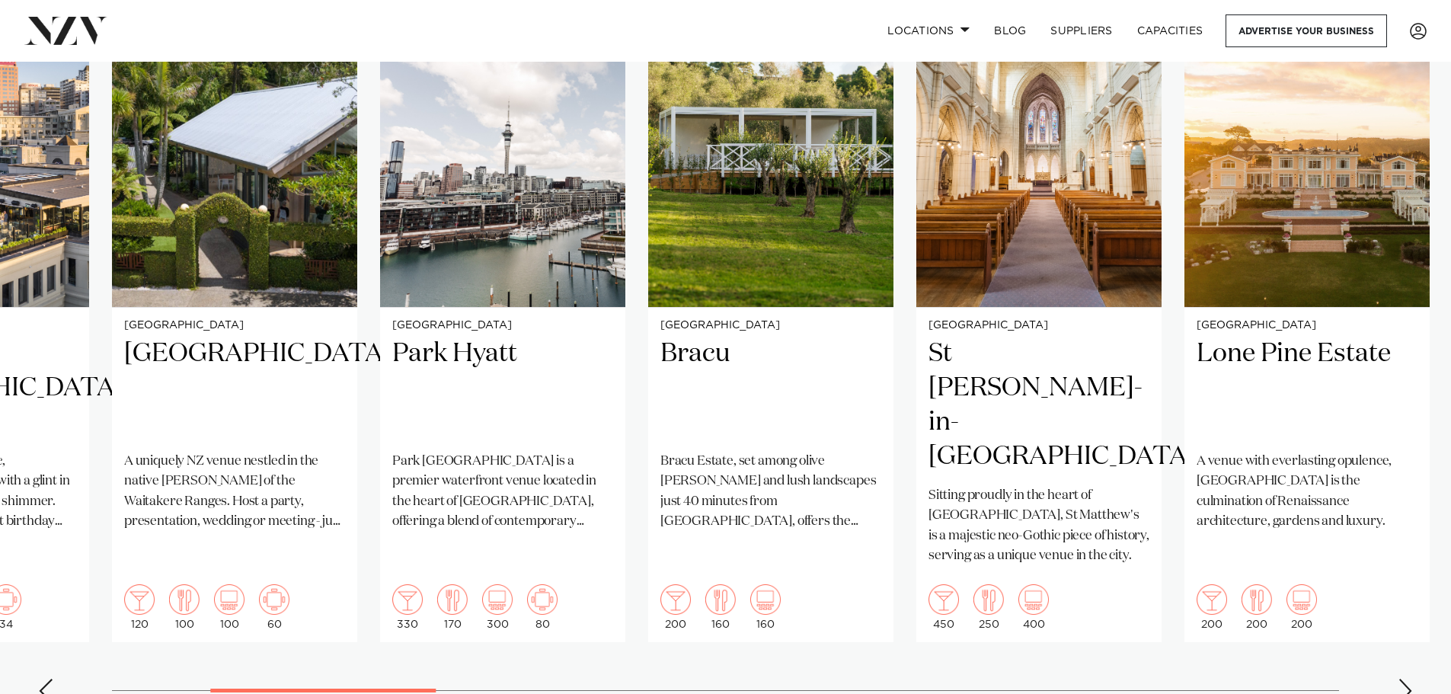
click at [1405, 678] on div "Next slide" at bounding box center [1404, 690] width 15 height 24
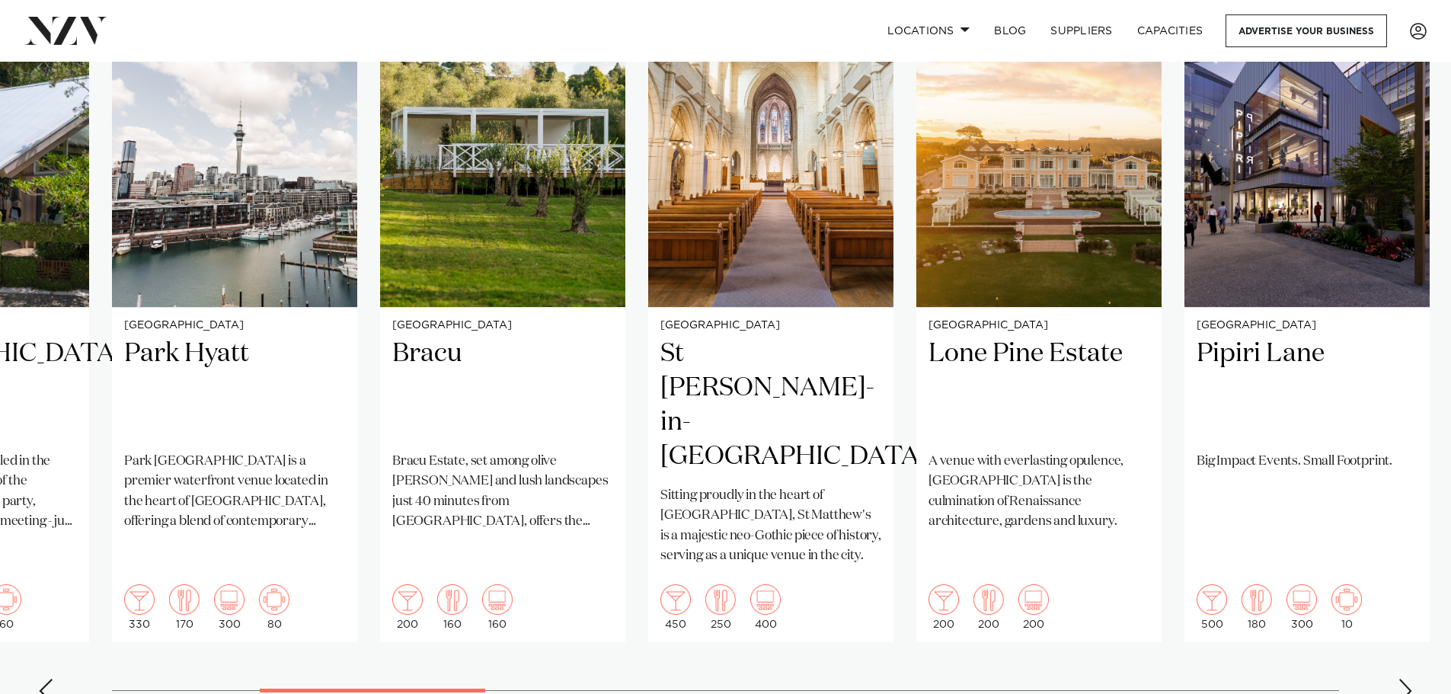
click at [1405, 678] on div "Next slide" at bounding box center [1404, 690] width 15 height 24
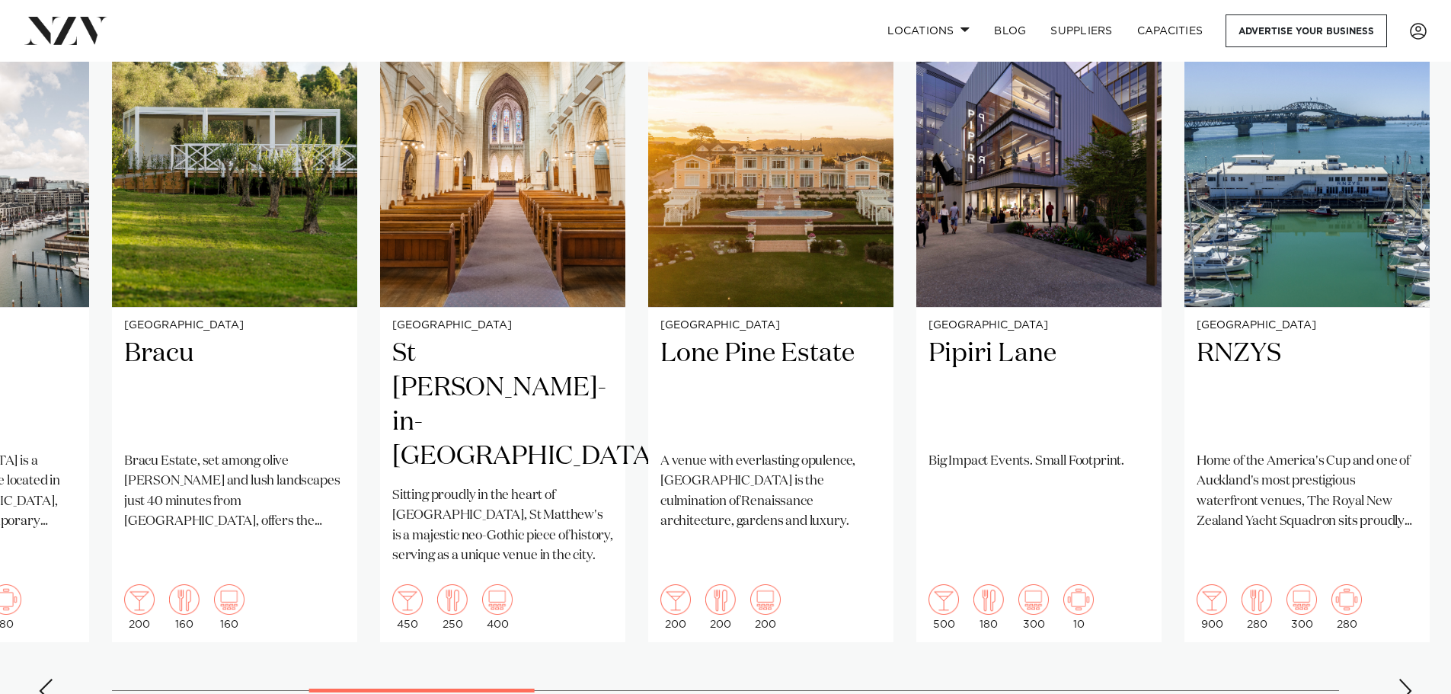
click at [1405, 678] on div "Next slide" at bounding box center [1404, 690] width 15 height 24
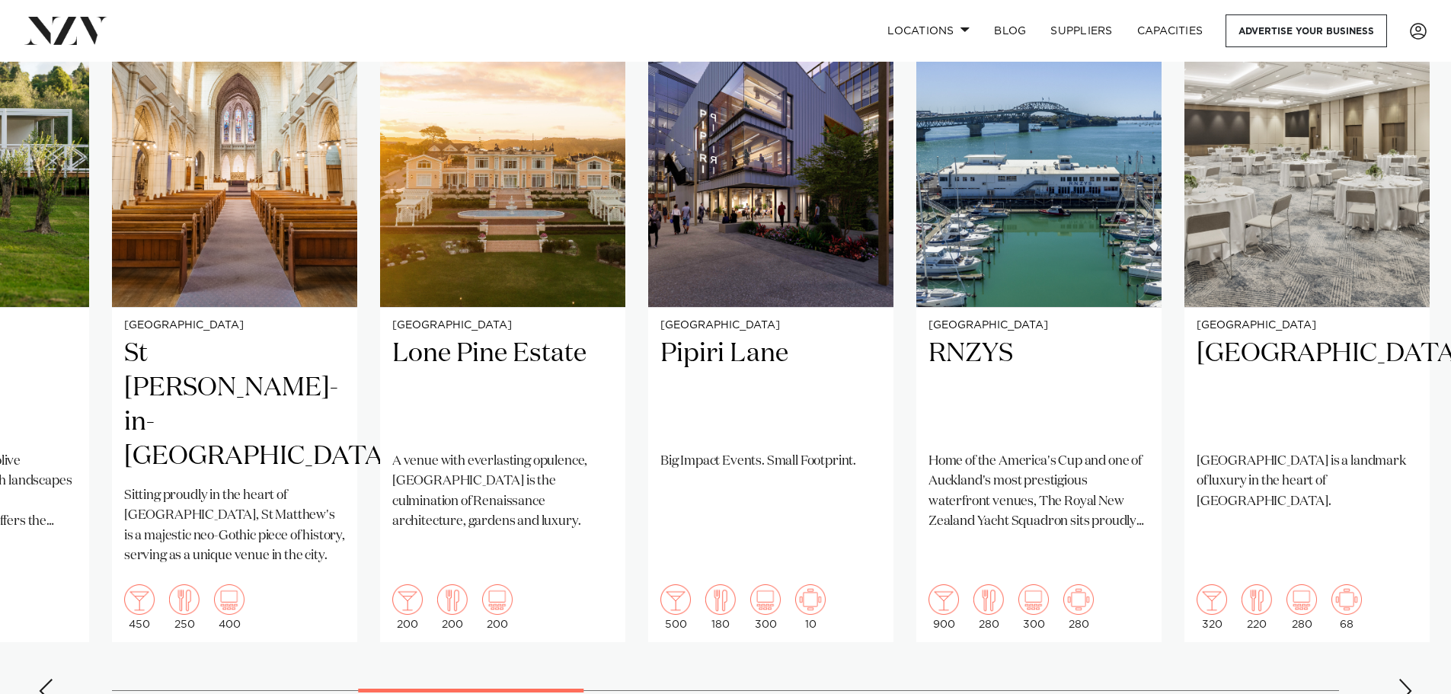
click at [1410, 678] on div "Next slide" at bounding box center [1404, 690] width 15 height 24
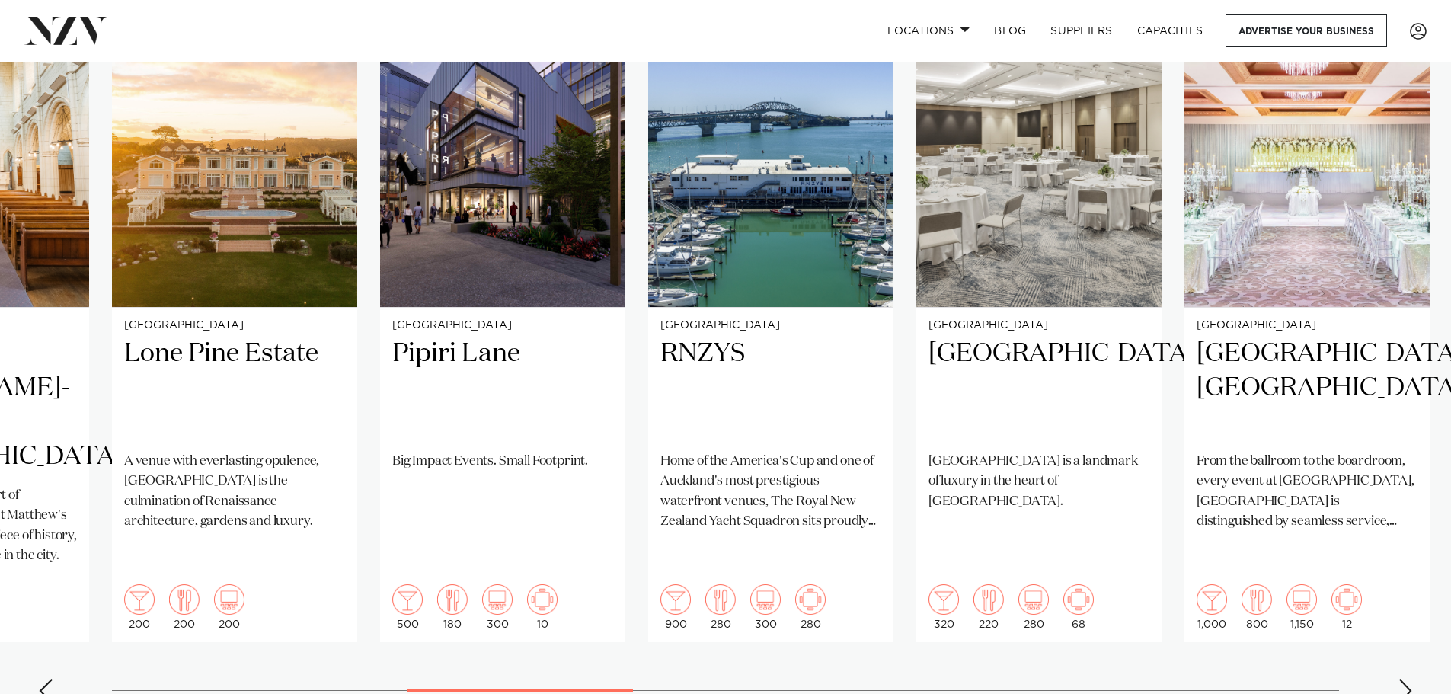
click at [1410, 678] on div "Next slide" at bounding box center [1404, 690] width 15 height 24
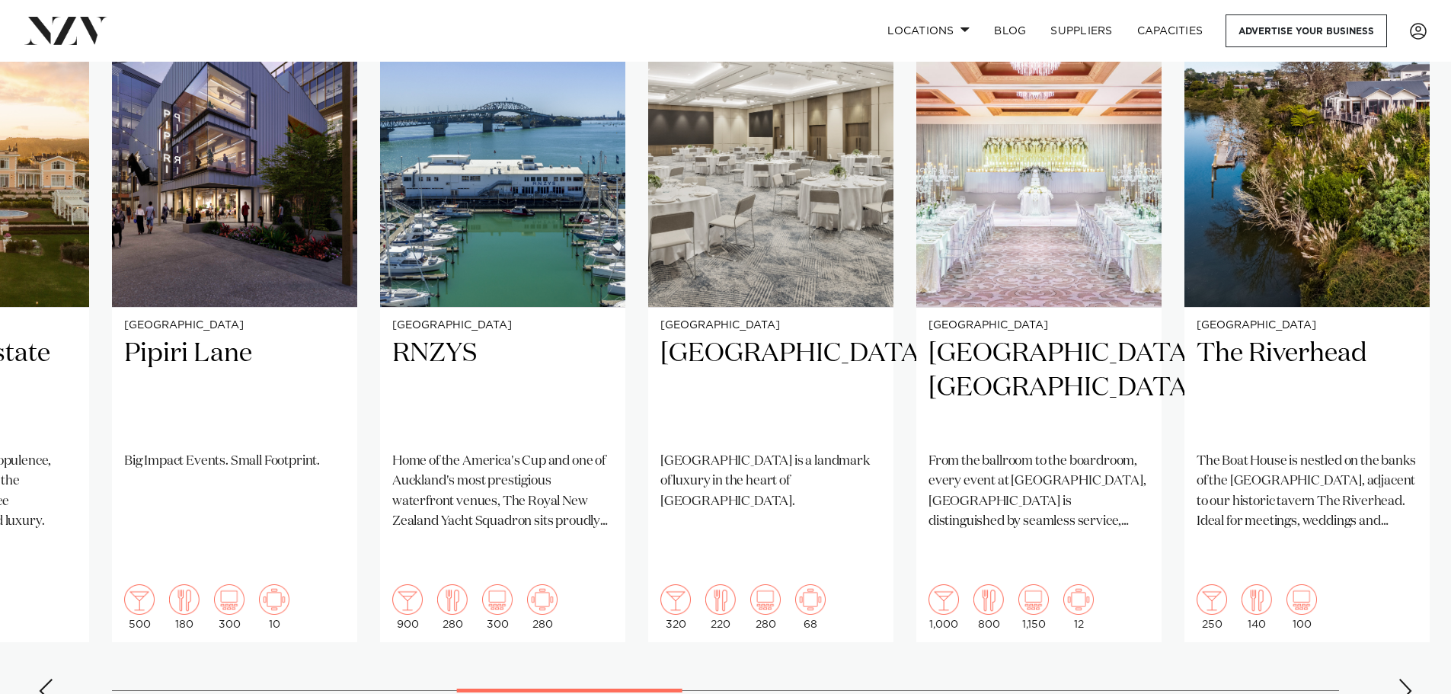
click at [1410, 678] on div "Next slide" at bounding box center [1404, 690] width 15 height 24
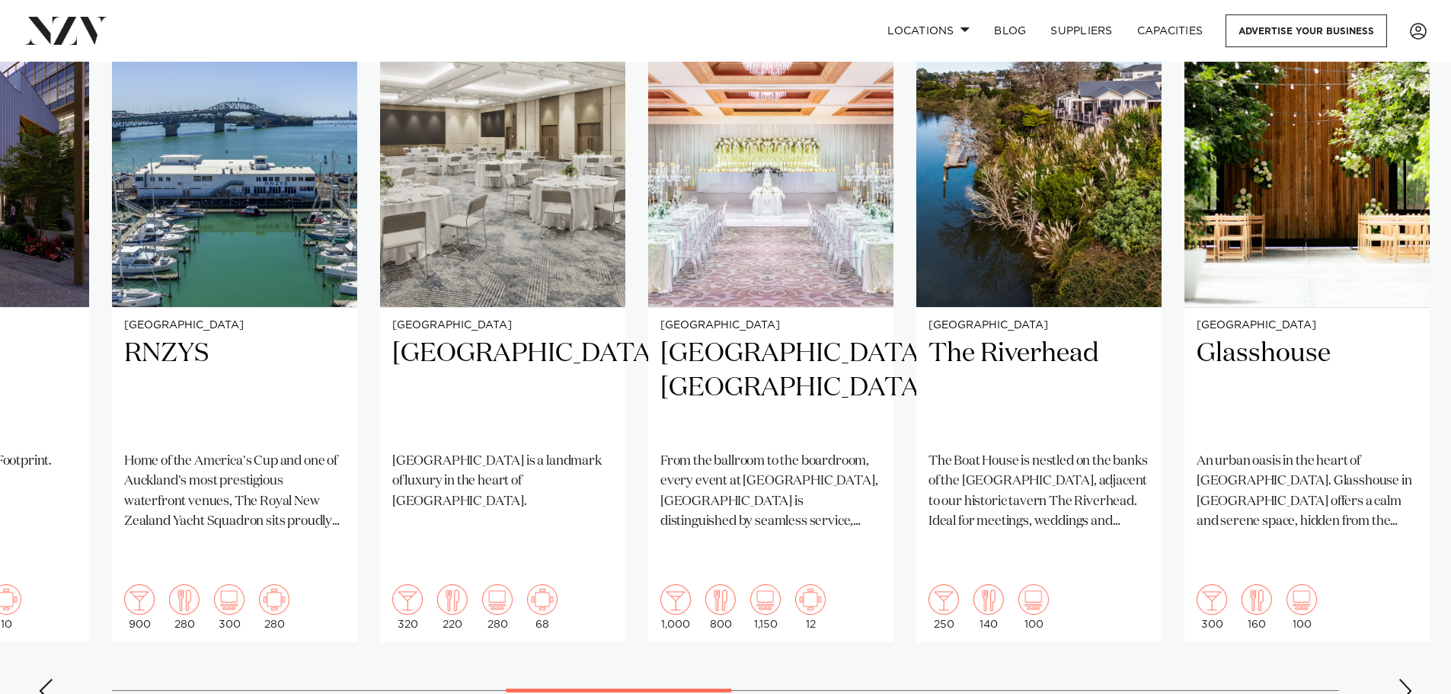
click at [1410, 678] on div "Next slide" at bounding box center [1404, 690] width 15 height 24
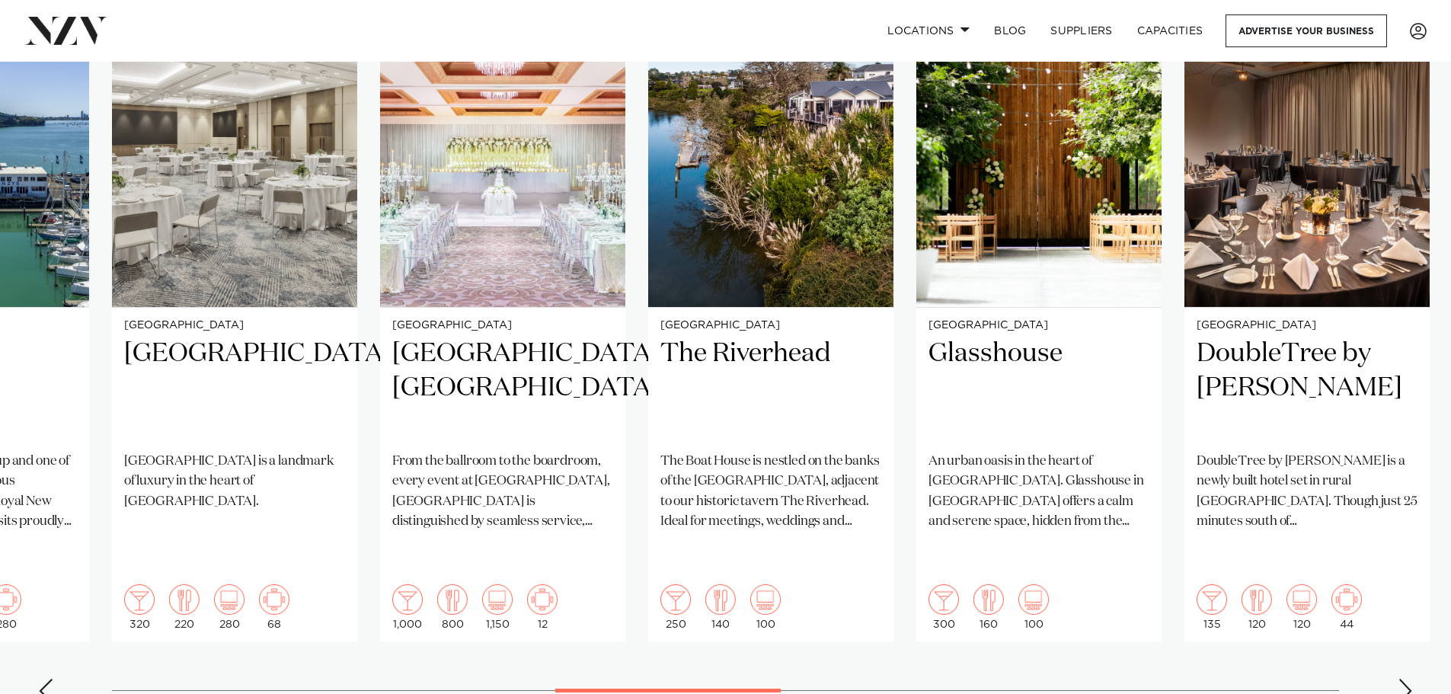
click at [1410, 678] on div "Next slide" at bounding box center [1404, 690] width 15 height 24
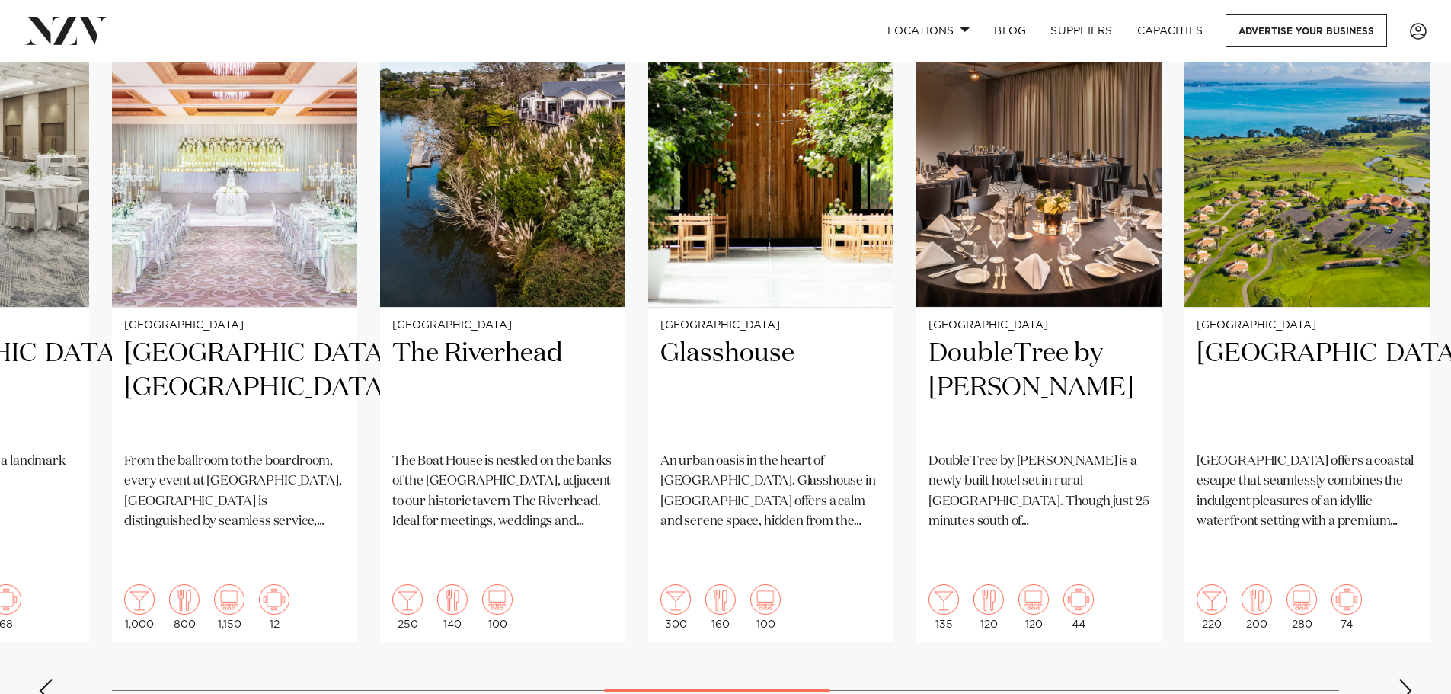
click at [1410, 678] on div "Next slide" at bounding box center [1404, 690] width 15 height 24
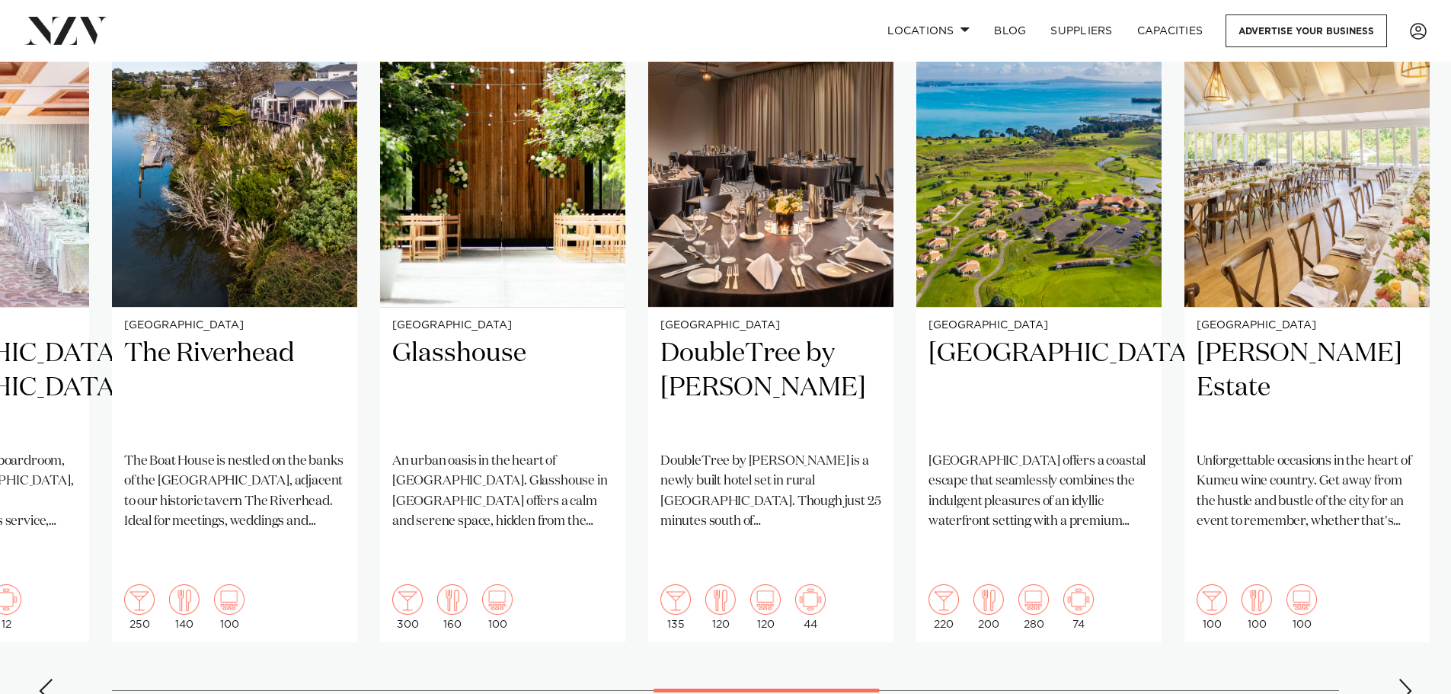
click at [1410, 678] on div "Next slide" at bounding box center [1404, 690] width 15 height 24
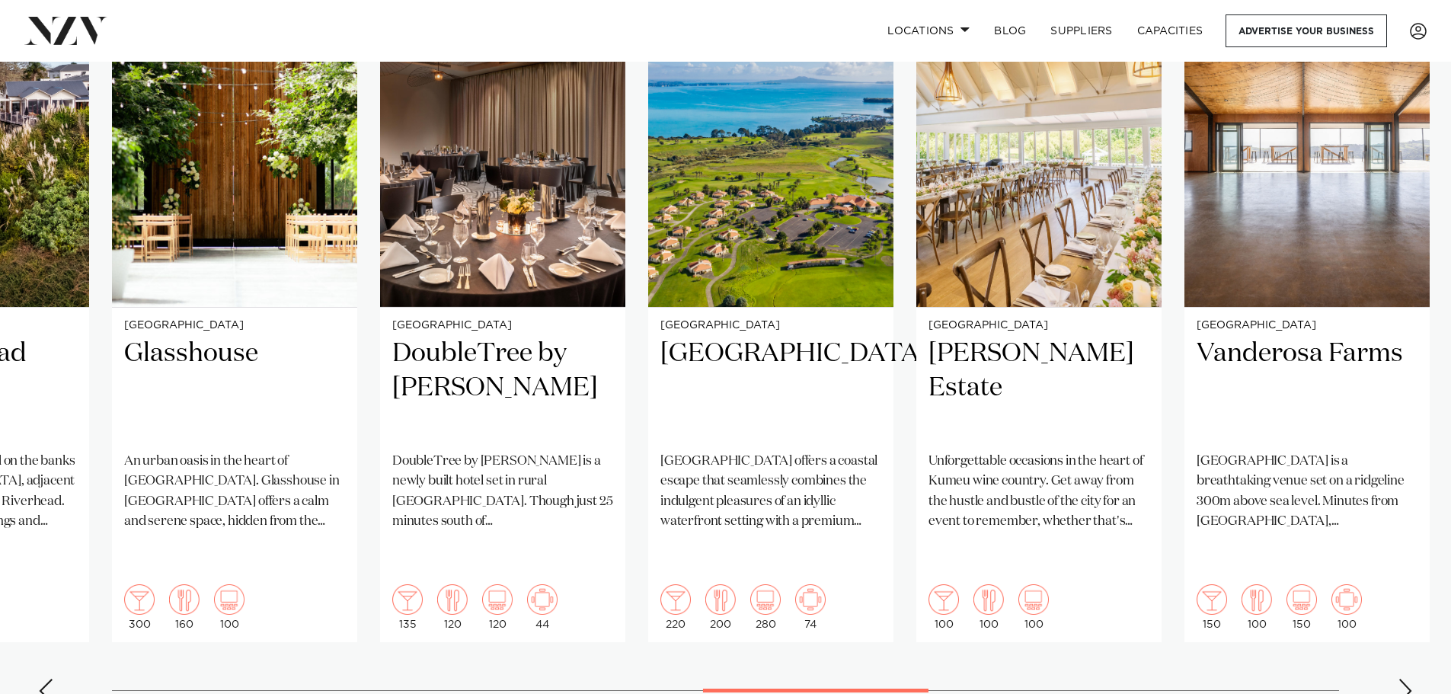
click at [1410, 678] on div "Next slide" at bounding box center [1404, 690] width 15 height 24
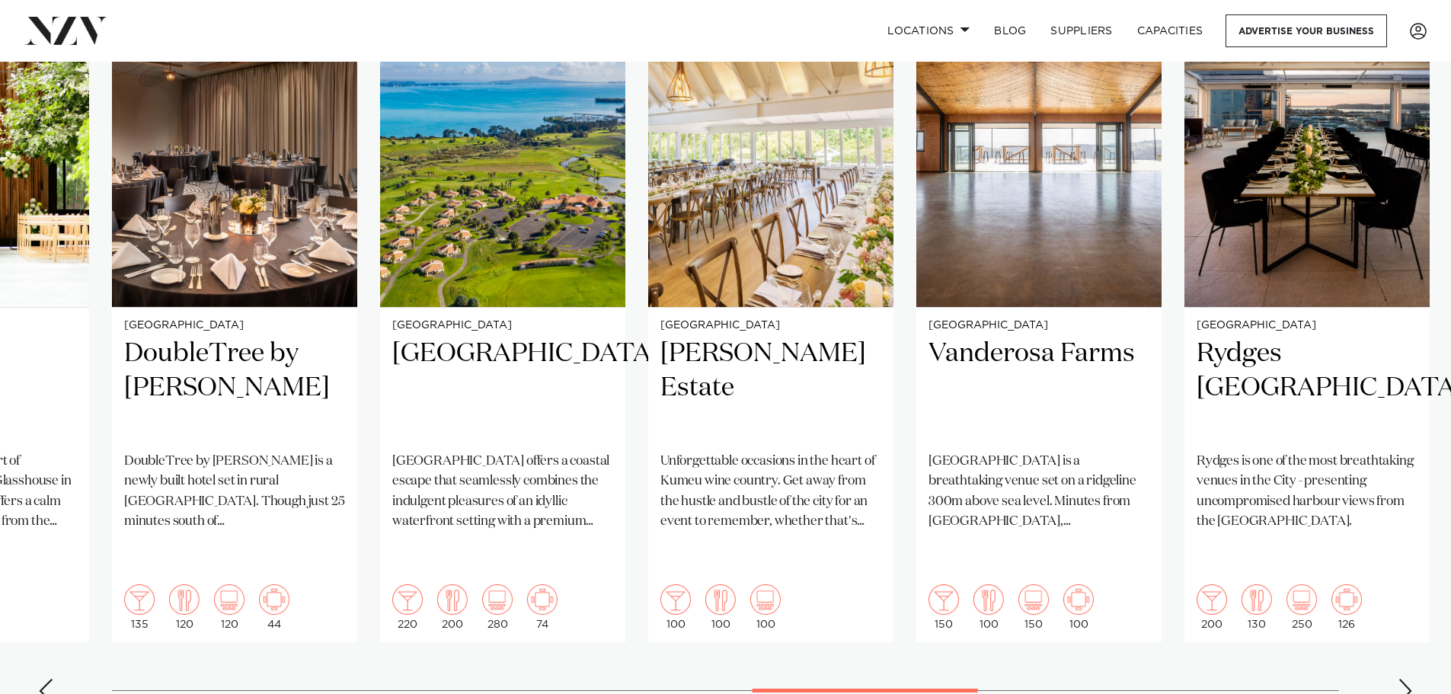
click at [1410, 678] on div "Next slide" at bounding box center [1404, 690] width 15 height 24
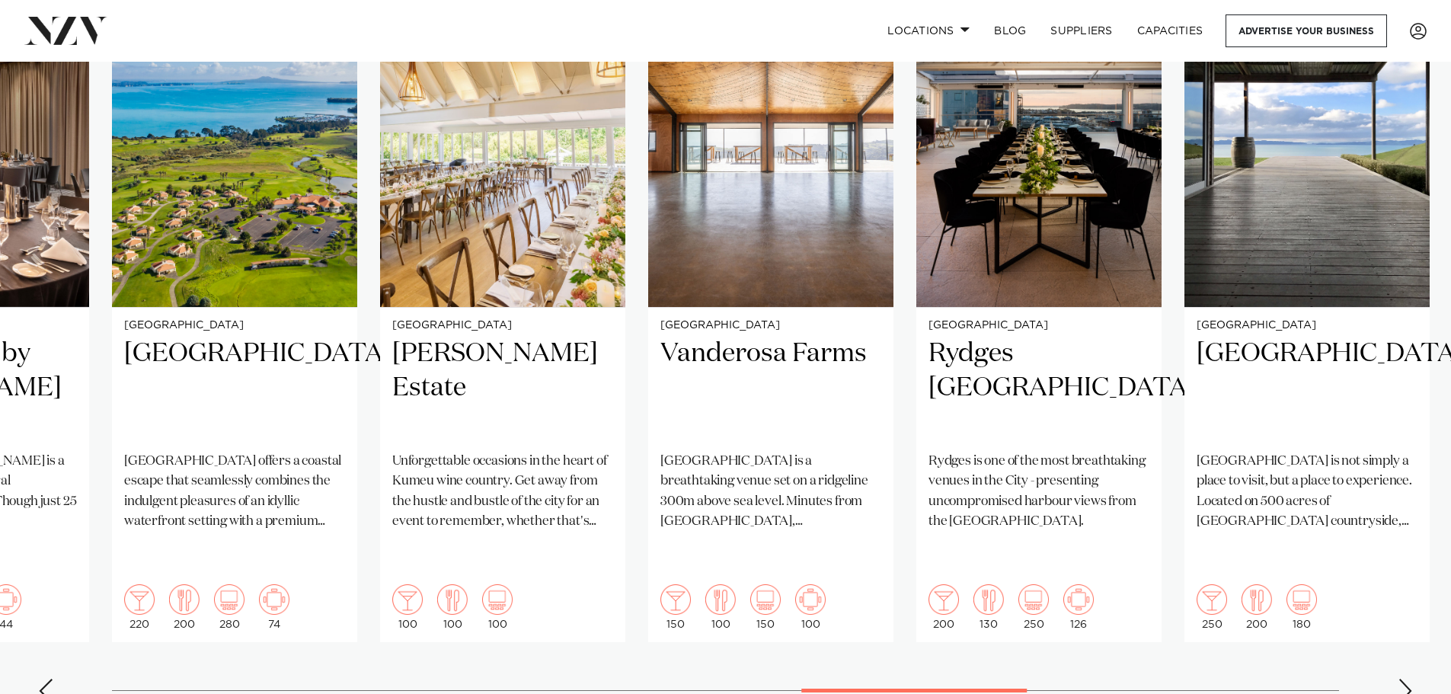
click at [1410, 678] on div "Next slide" at bounding box center [1404, 690] width 15 height 24
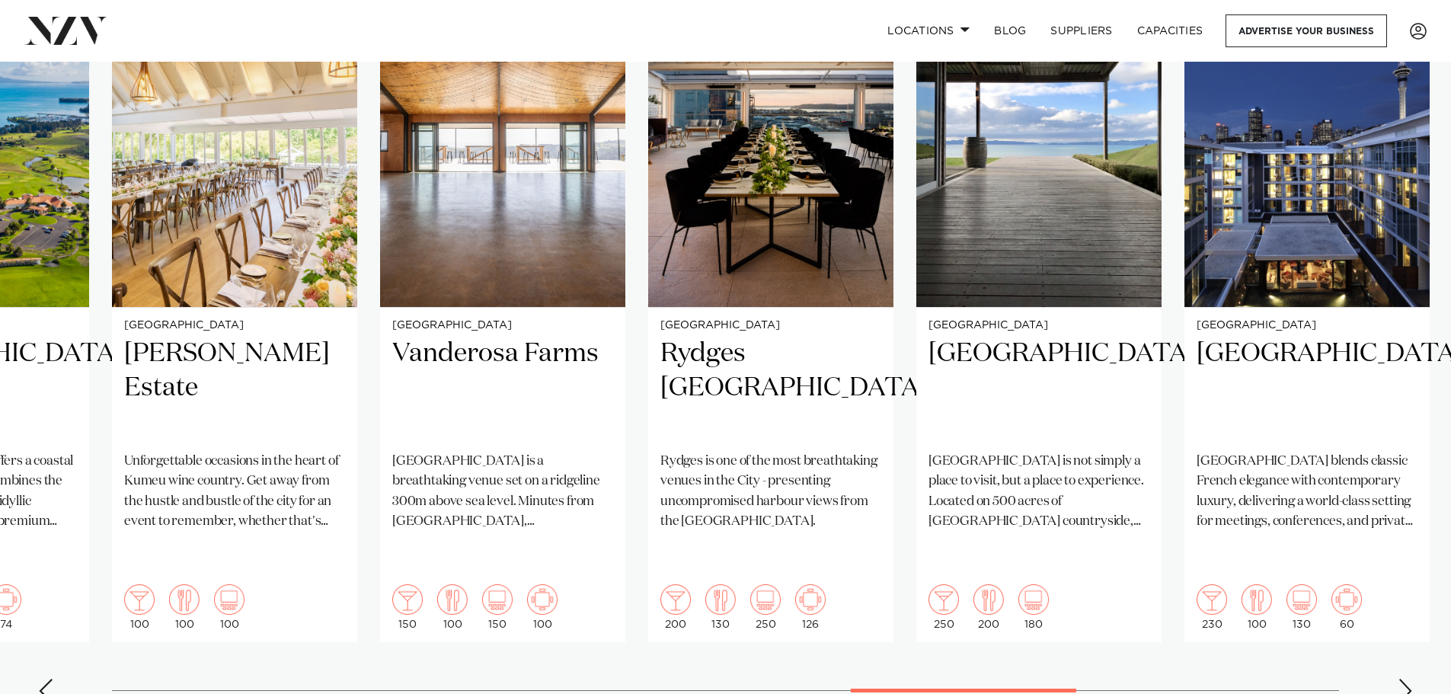
click at [1410, 678] on div "Next slide" at bounding box center [1404, 690] width 15 height 24
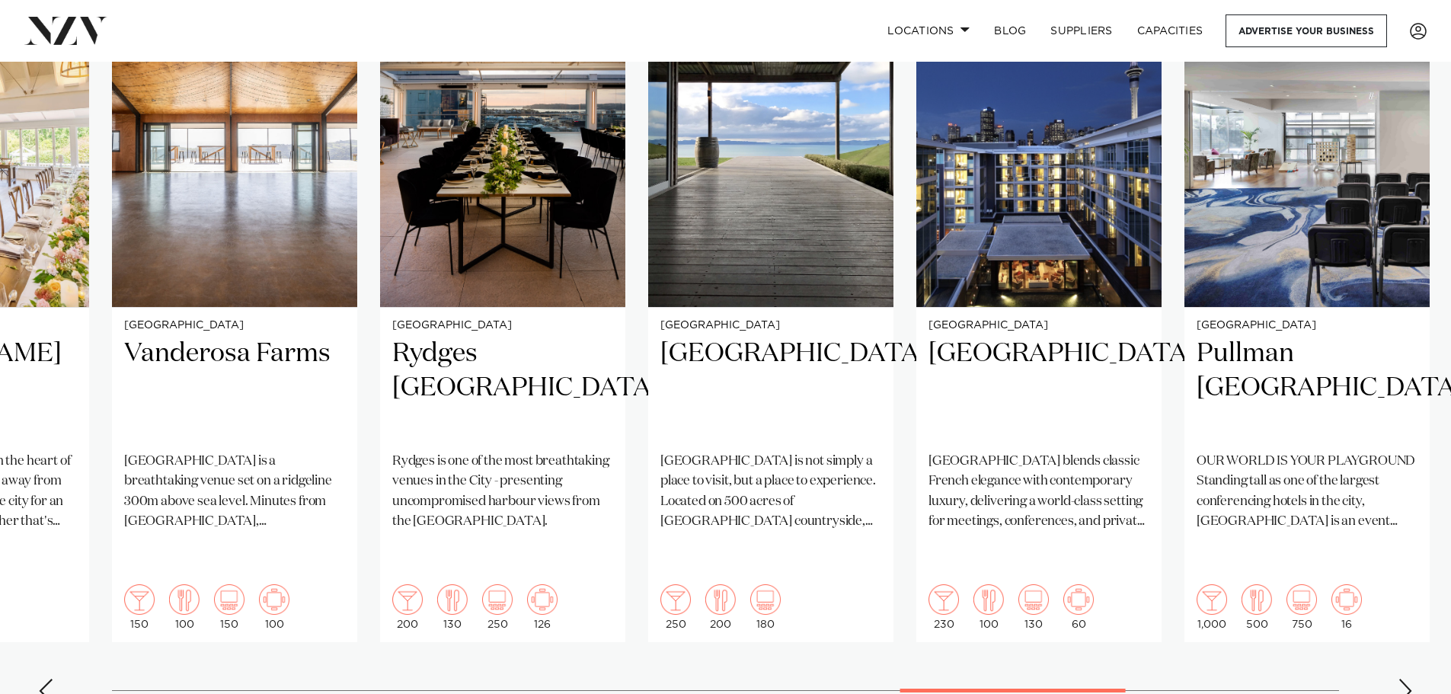
click at [1410, 678] on div "Next slide" at bounding box center [1404, 690] width 15 height 24
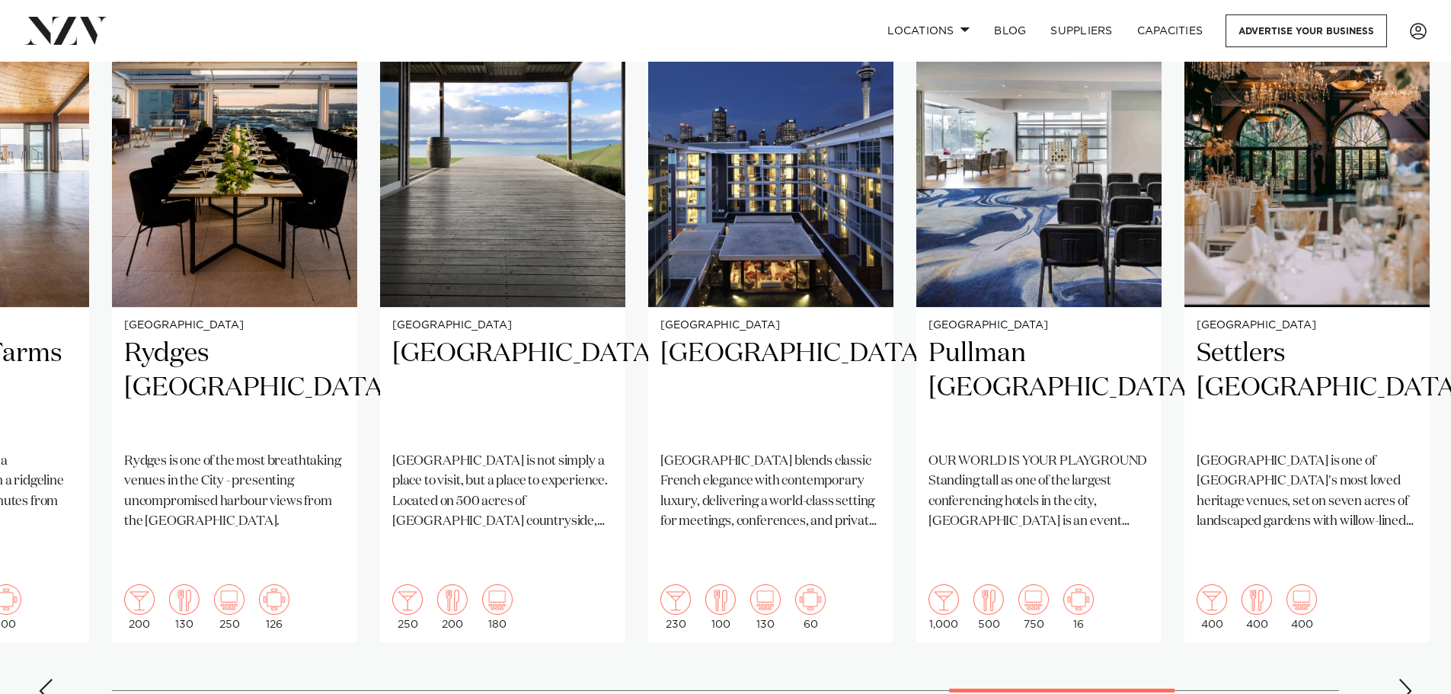
click at [1410, 678] on div "Next slide" at bounding box center [1404, 690] width 15 height 24
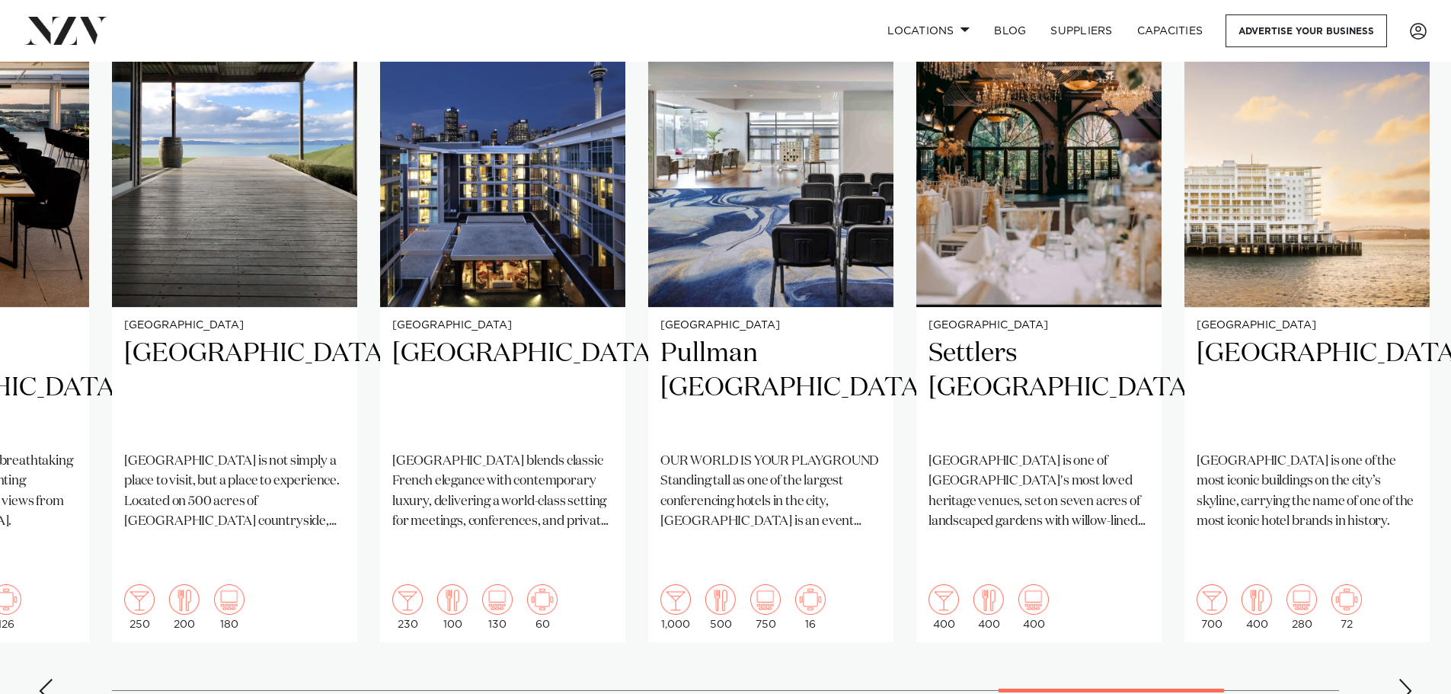
click at [1410, 678] on div "Next slide" at bounding box center [1404, 690] width 15 height 24
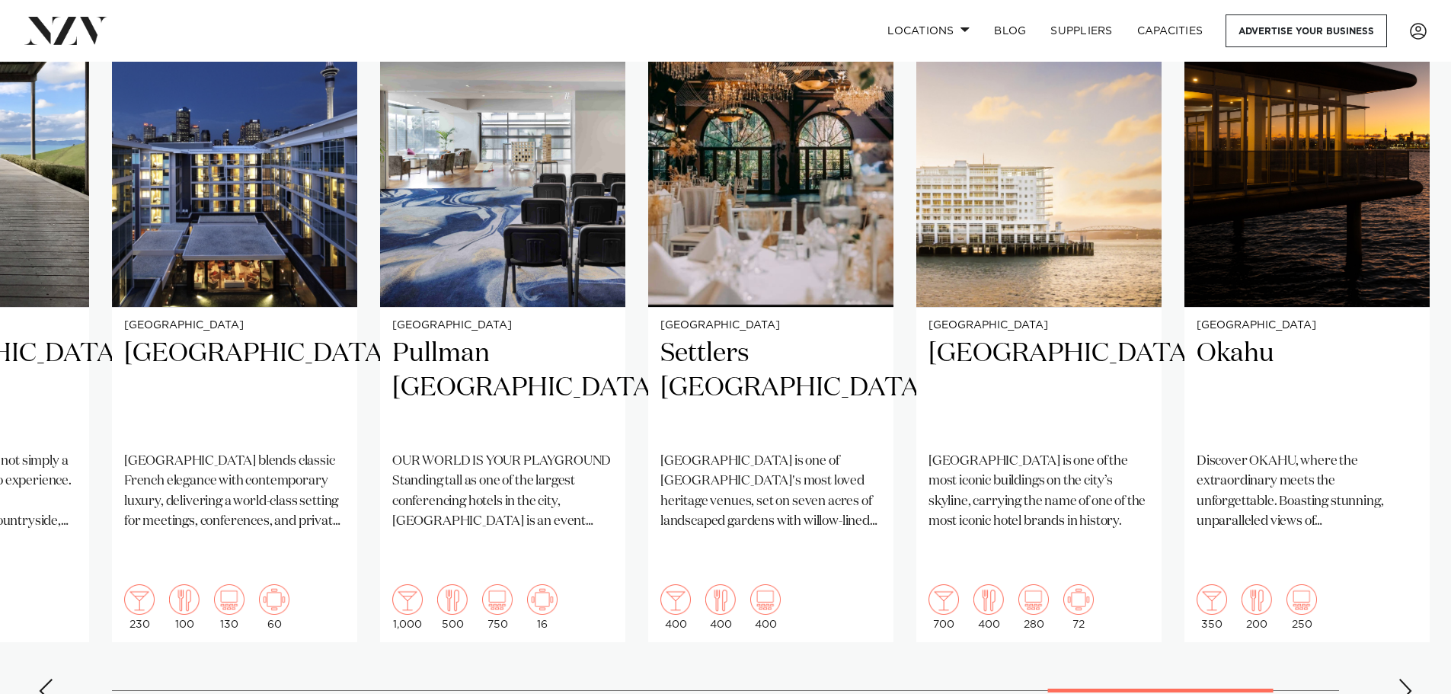
click at [1410, 678] on div "Next slide" at bounding box center [1404, 690] width 15 height 24
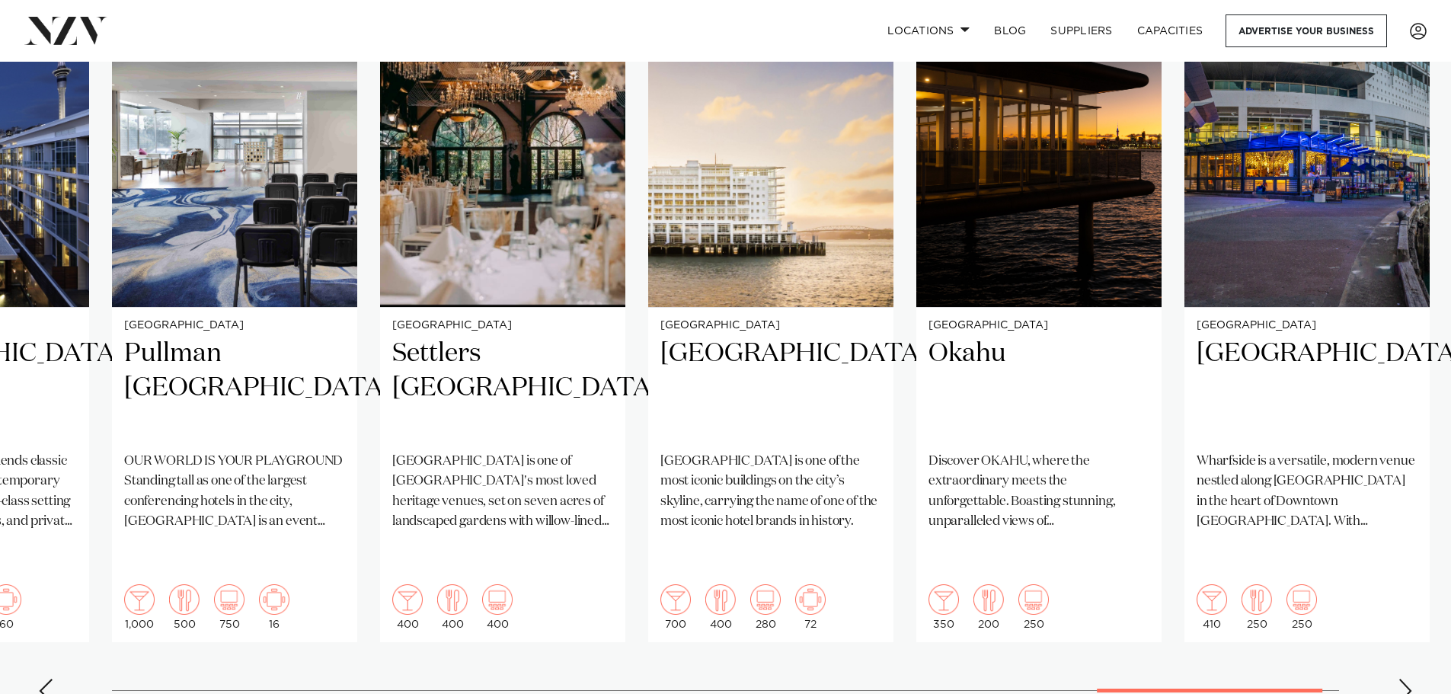
click at [1401, 678] on div "Next slide" at bounding box center [1404, 690] width 15 height 24
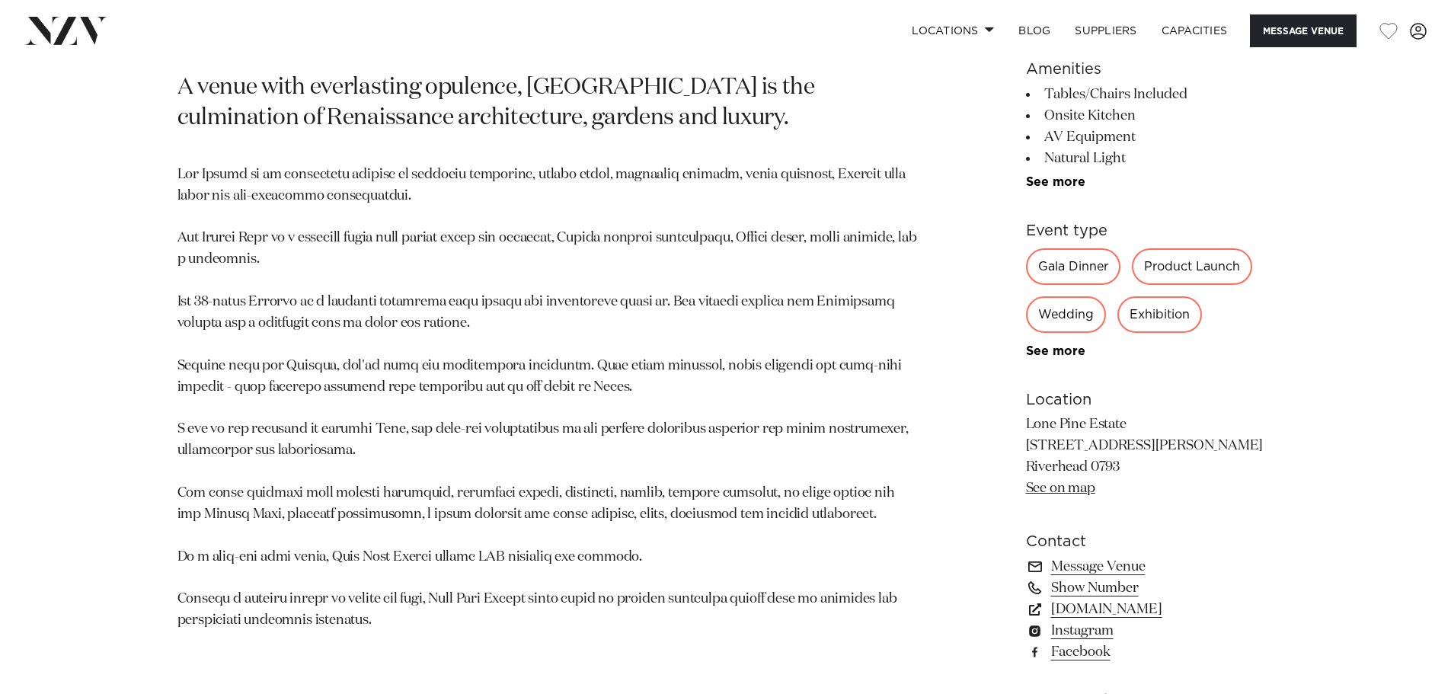
scroll to position [471, 0]
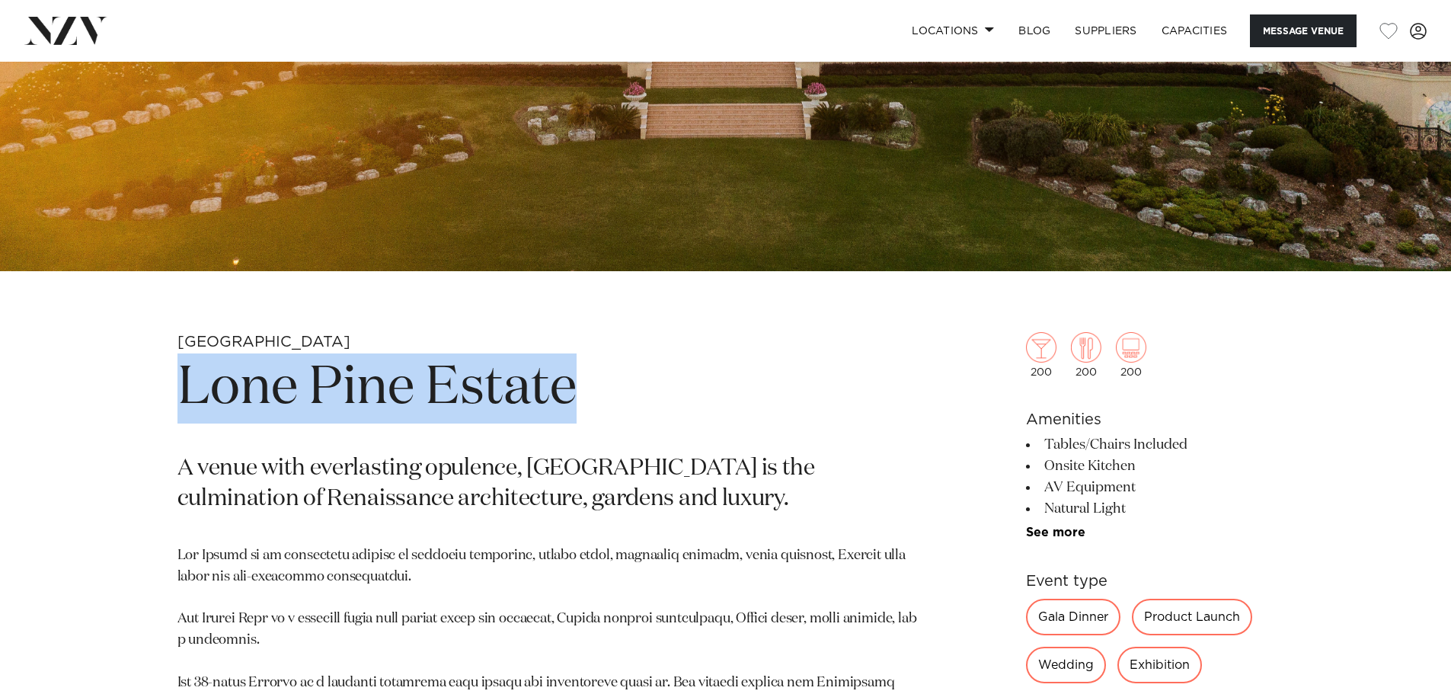
drag, startPoint x: 172, startPoint y: 375, endPoint x: 583, endPoint y: 404, distance: 411.4
copy h1 "Lone Pine Estate"
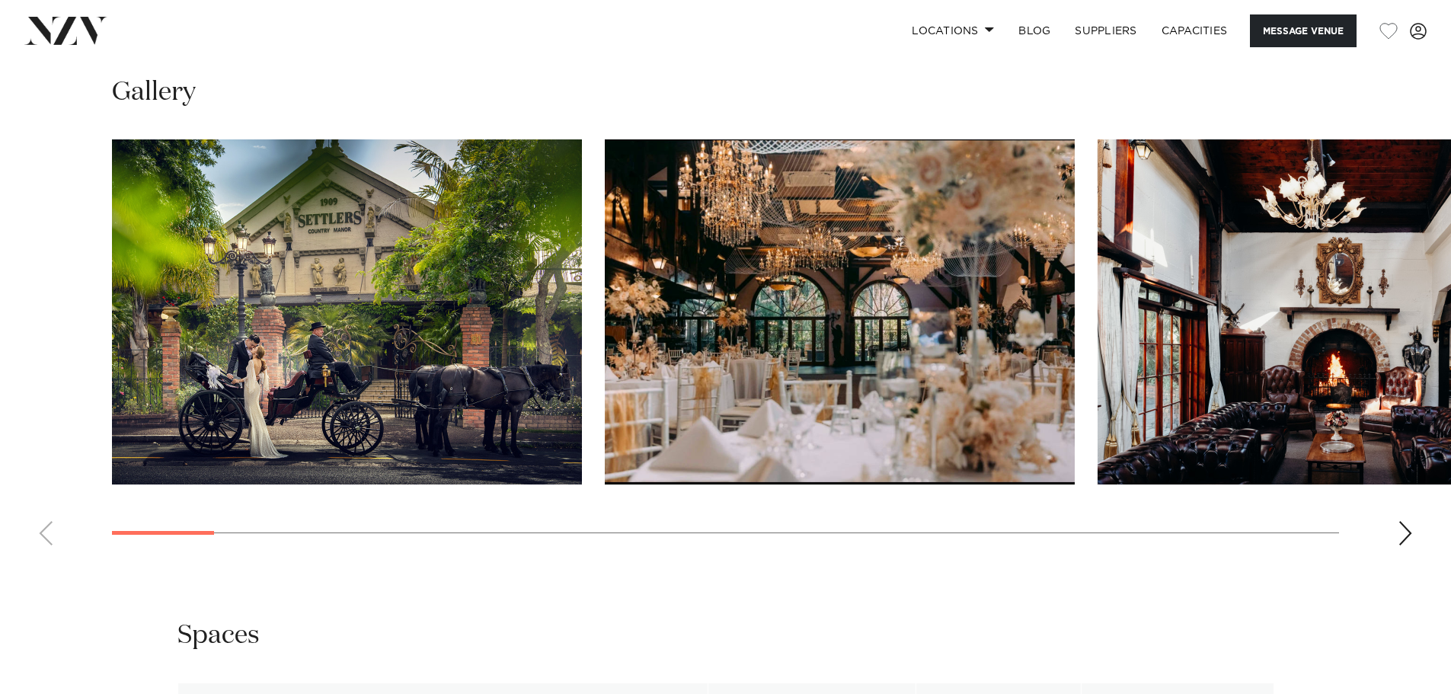
scroll to position [1599, 0]
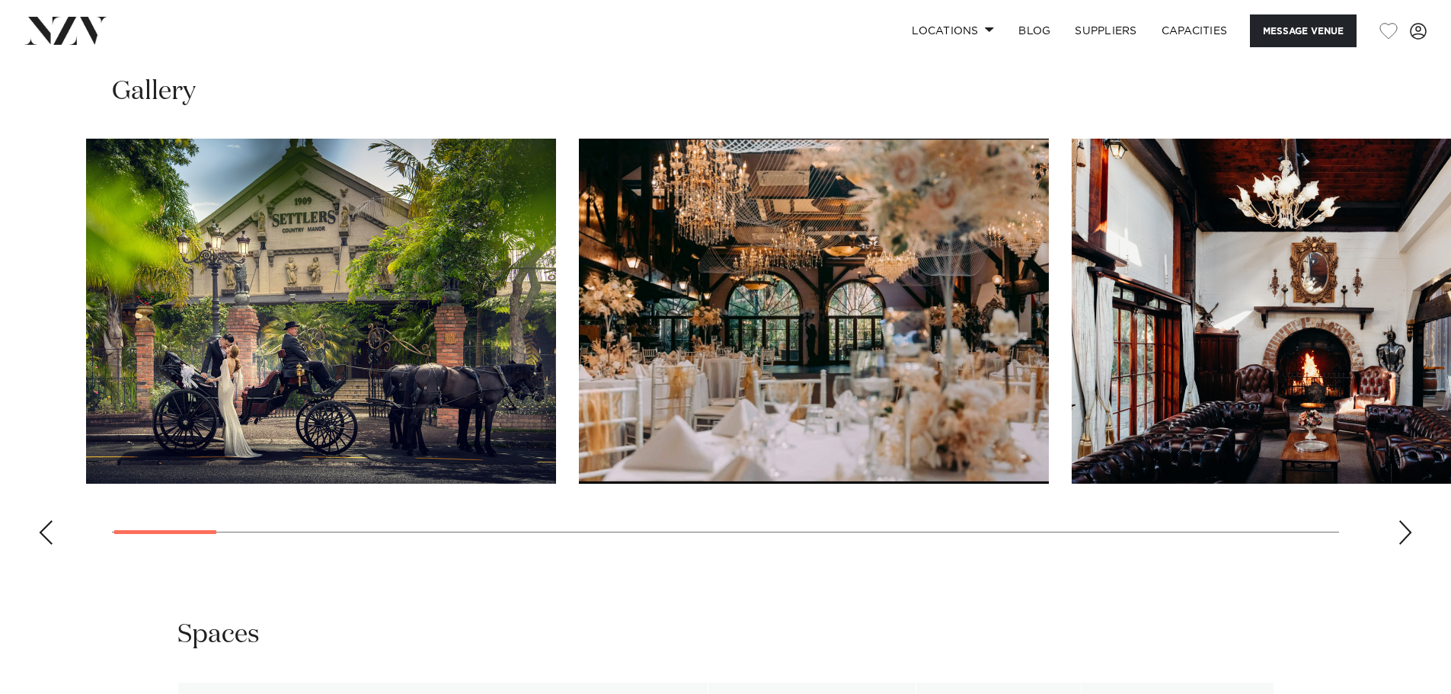
click at [1071, 374] on img "3 / 30" at bounding box center [1306, 311] width 470 height 345
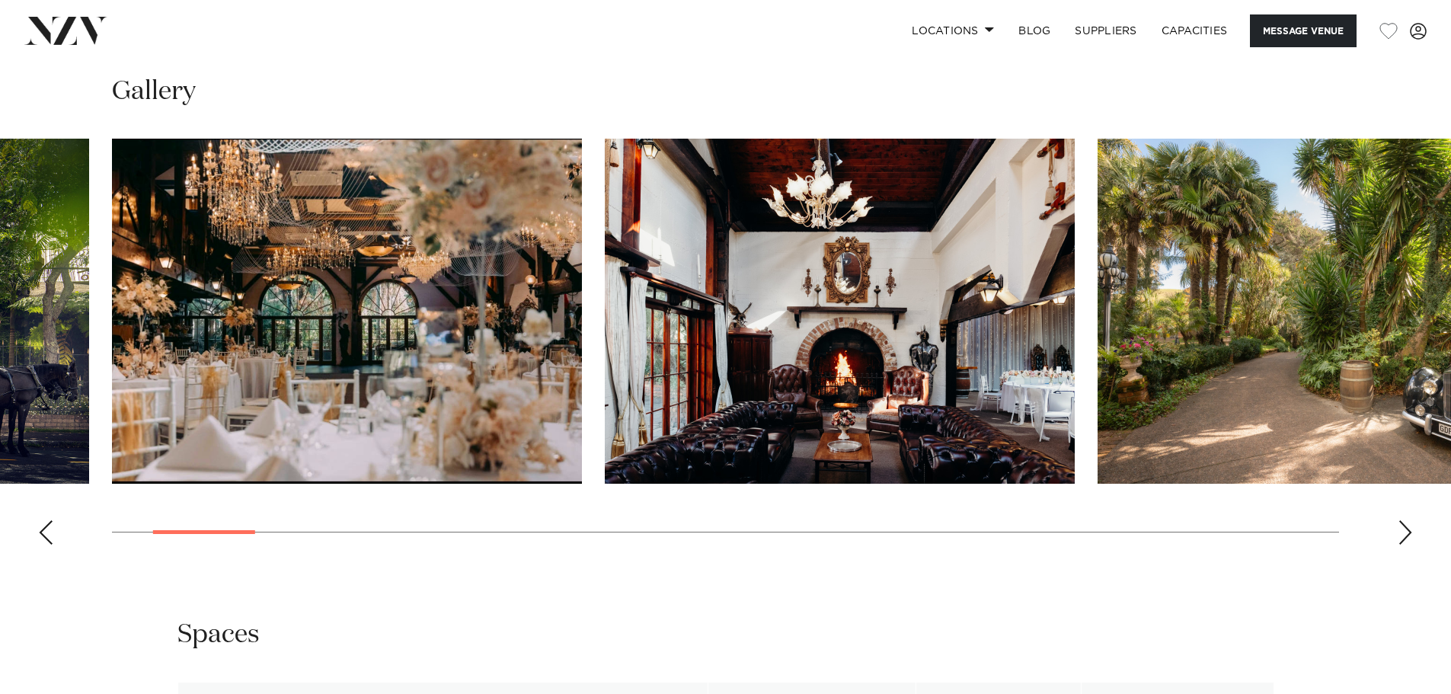
click at [1097, 413] on img "4 / 30" at bounding box center [1332, 311] width 470 height 345
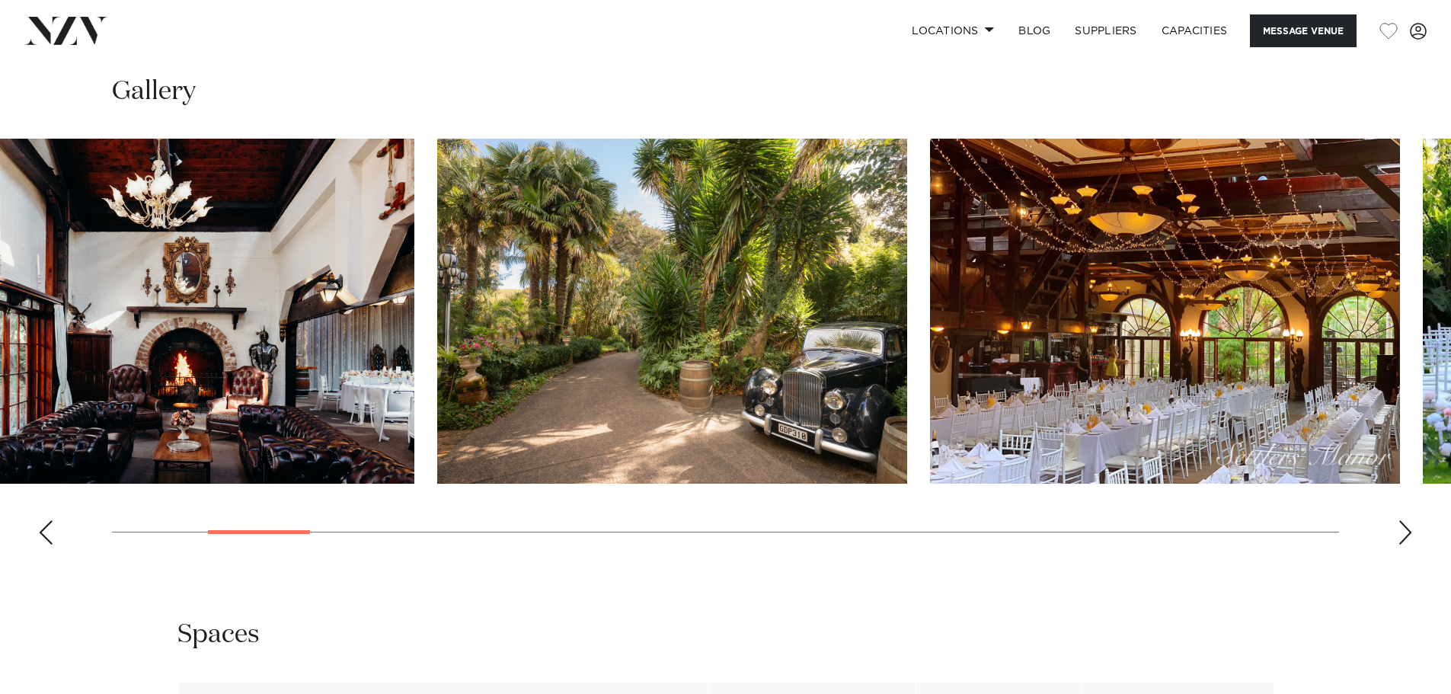
click at [930, 410] on img "5 / 30" at bounding box center [1165, 311] width 470 height 345
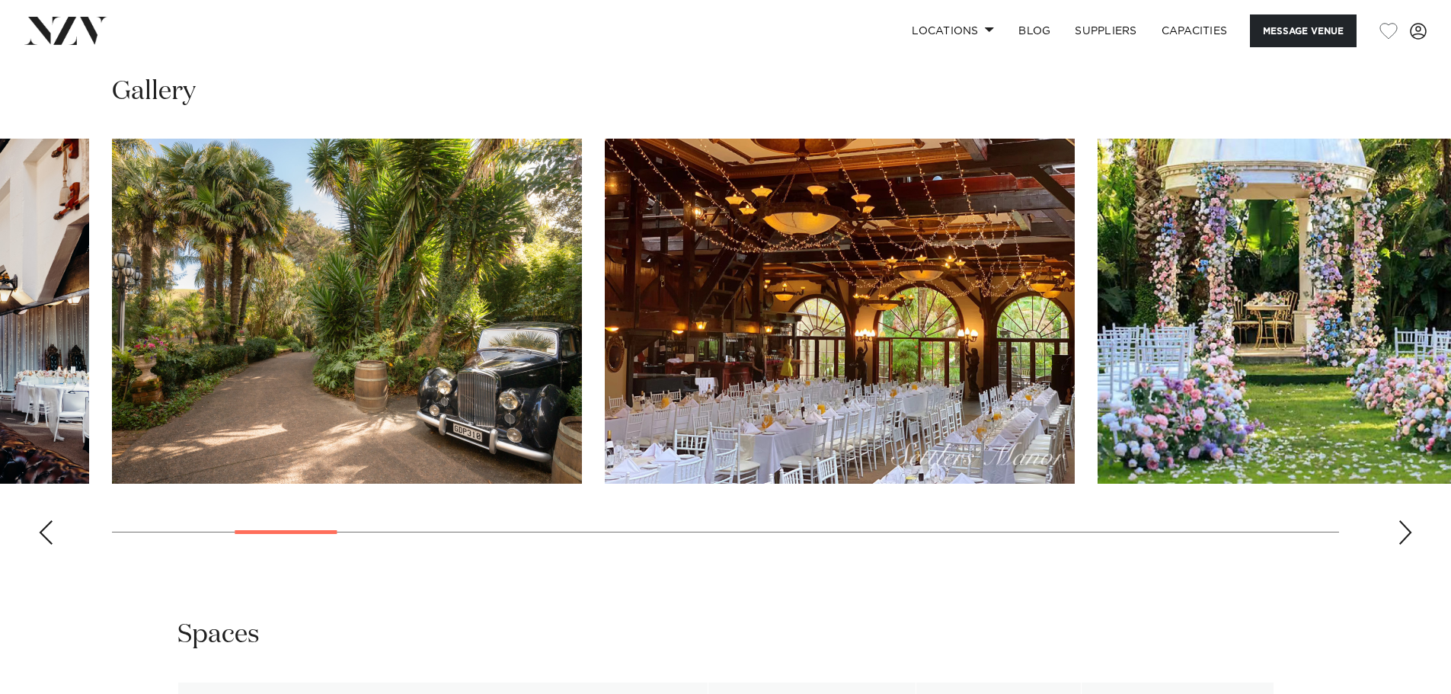
click at [684, 394] on swiper-container at bounding box center [725, 348] width 1451 height 418
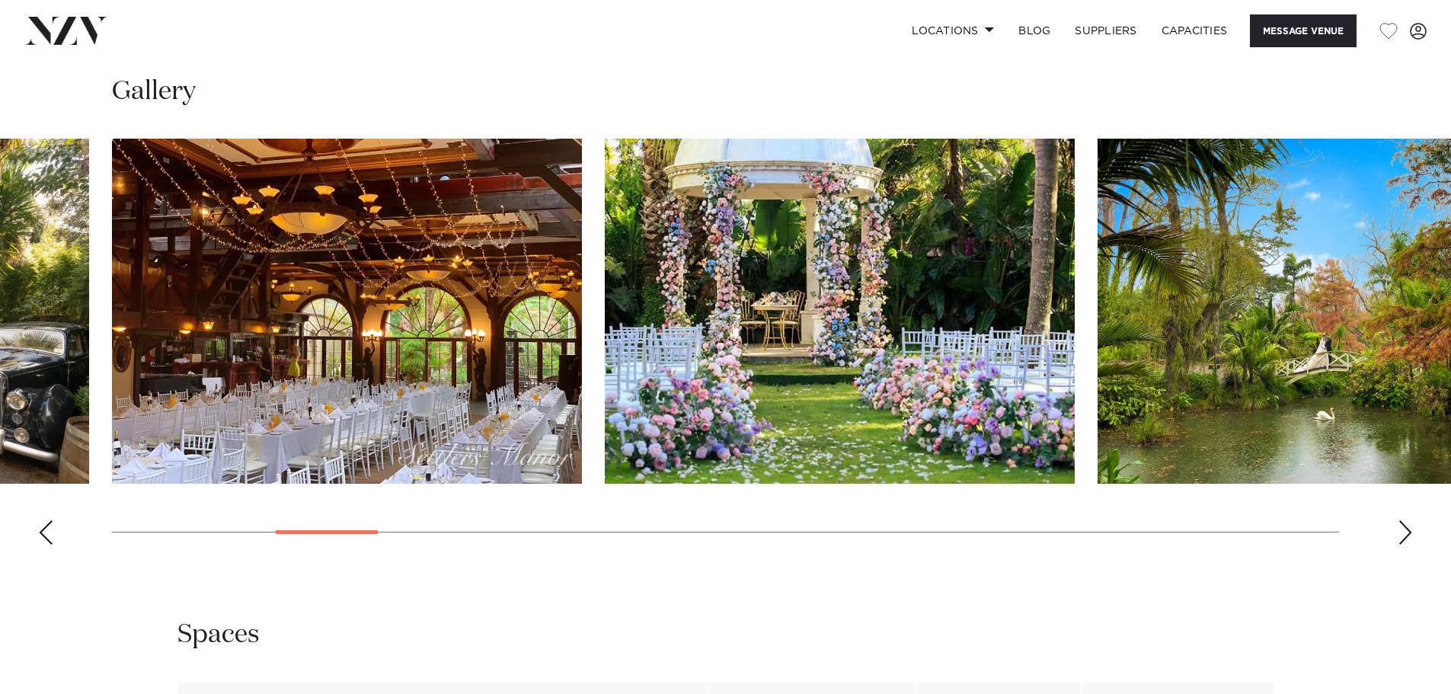
click at [757, 362] on swiper-container at bounding box center [725, 348] width 1451 height 418
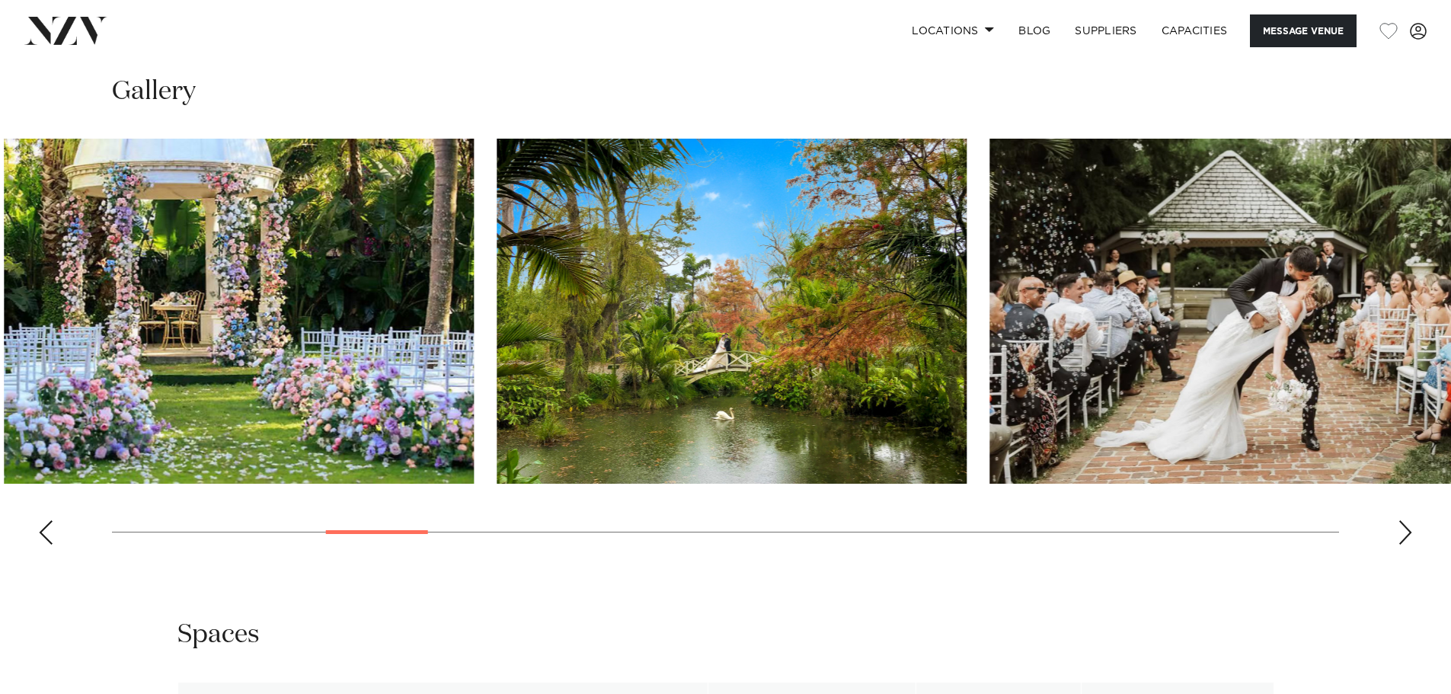
click at [989, 362] on img "8 / 30" at bounding box center [1224, 311] width 470 height 345
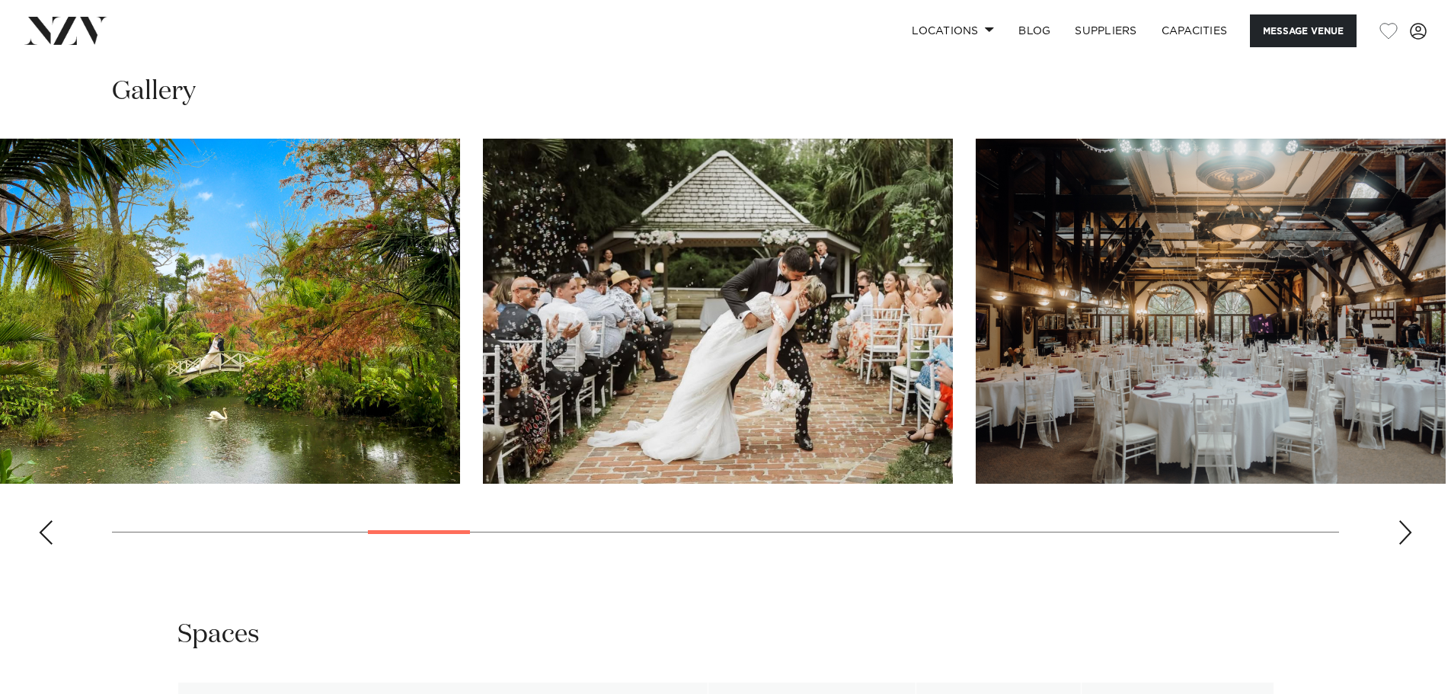
click at [611, 345] on img "8 / 30" at bounding box center [718, 311] width 470 height 345
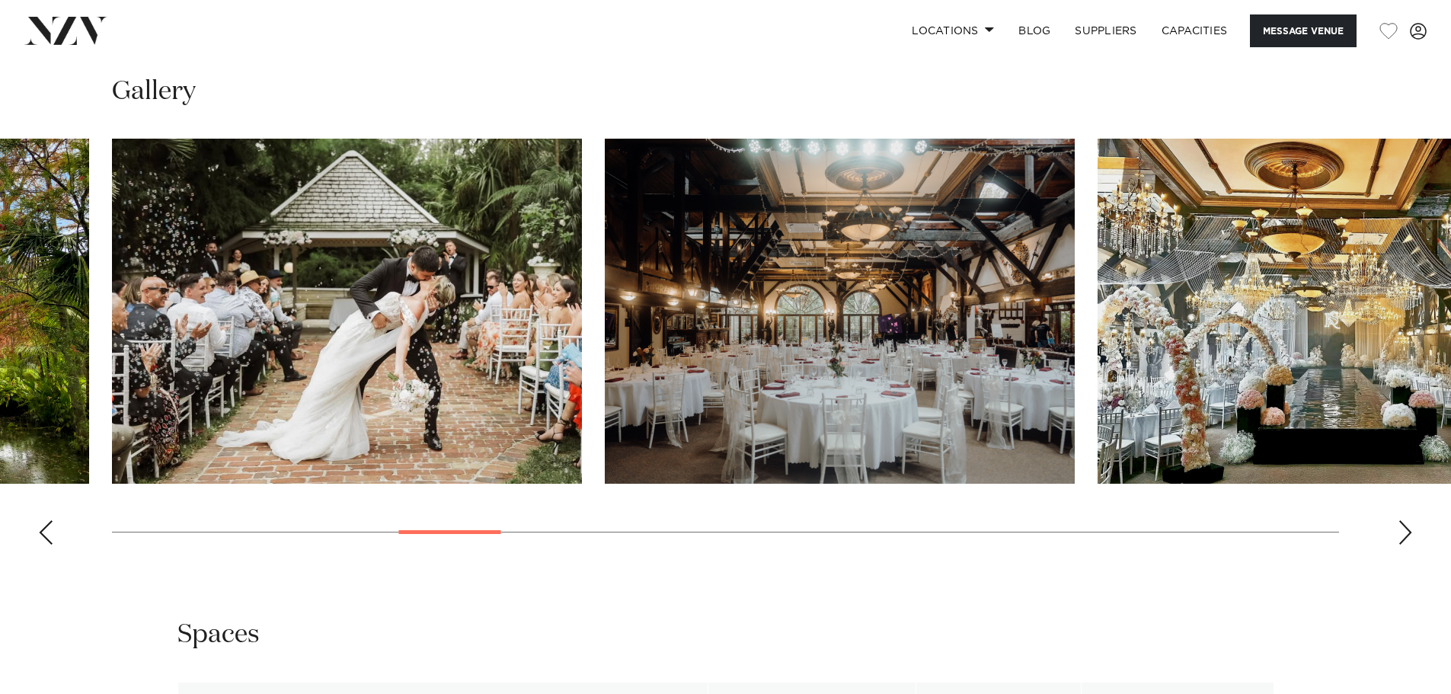
click at [582, 360] on swiper-container at bounding box center [725, 348] width 1451 height 418
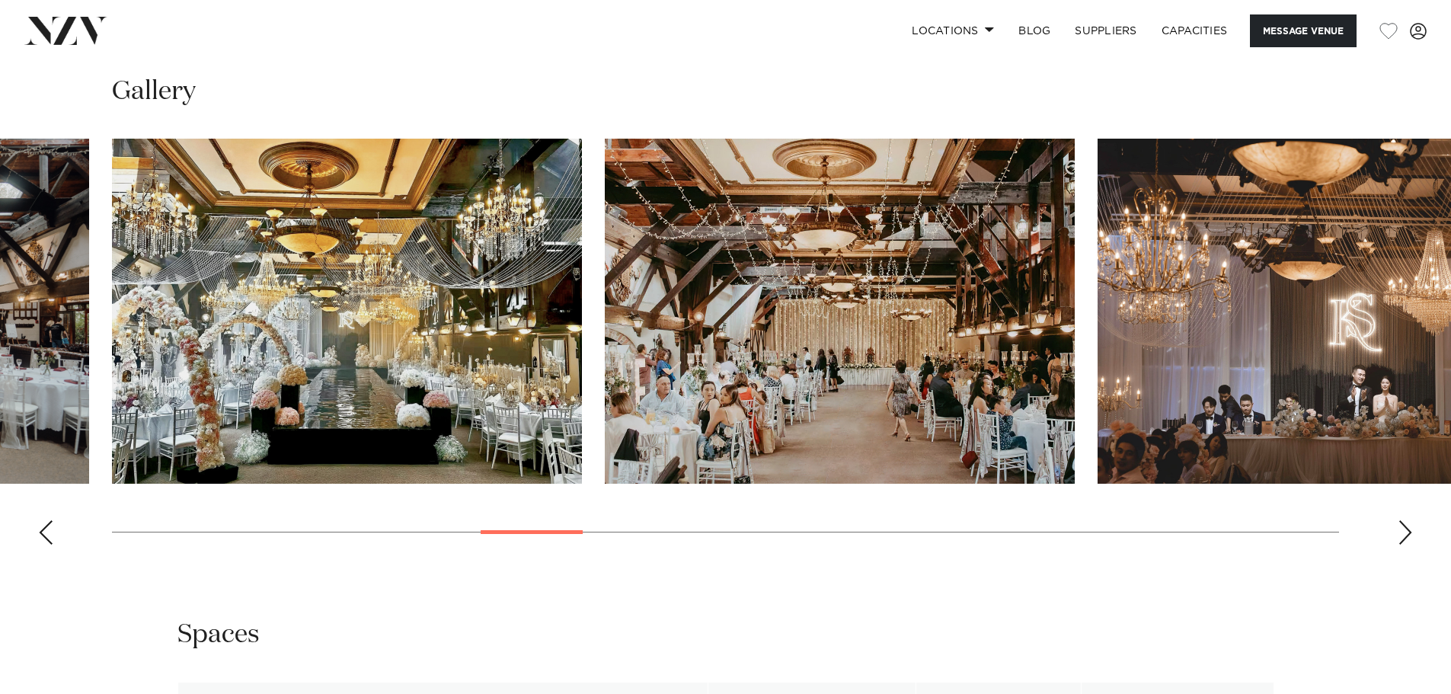
click at [1097, 391] on img "12 / 30" at bounding box center [1332, 311] width 470 height 345
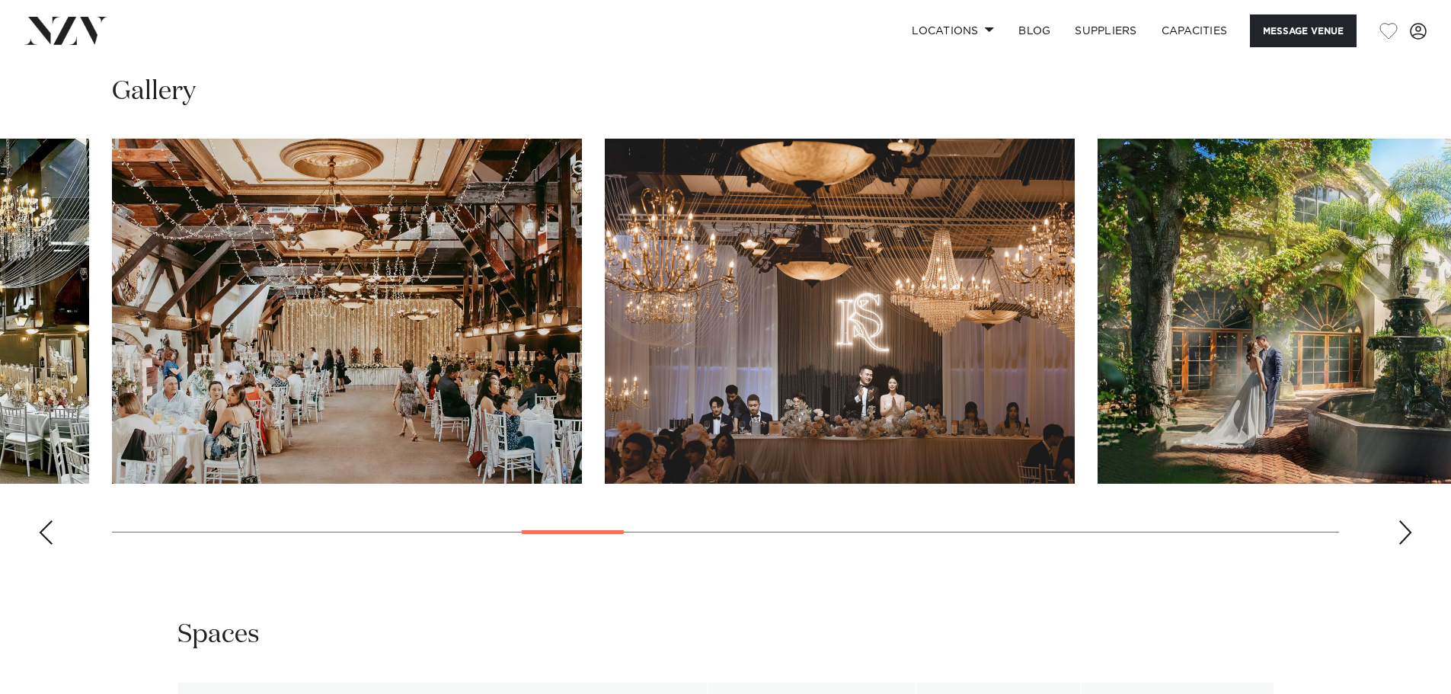
click at [1097, 400] on img "13 / 30" at bounding box center [1332, 311] width 470 height 345
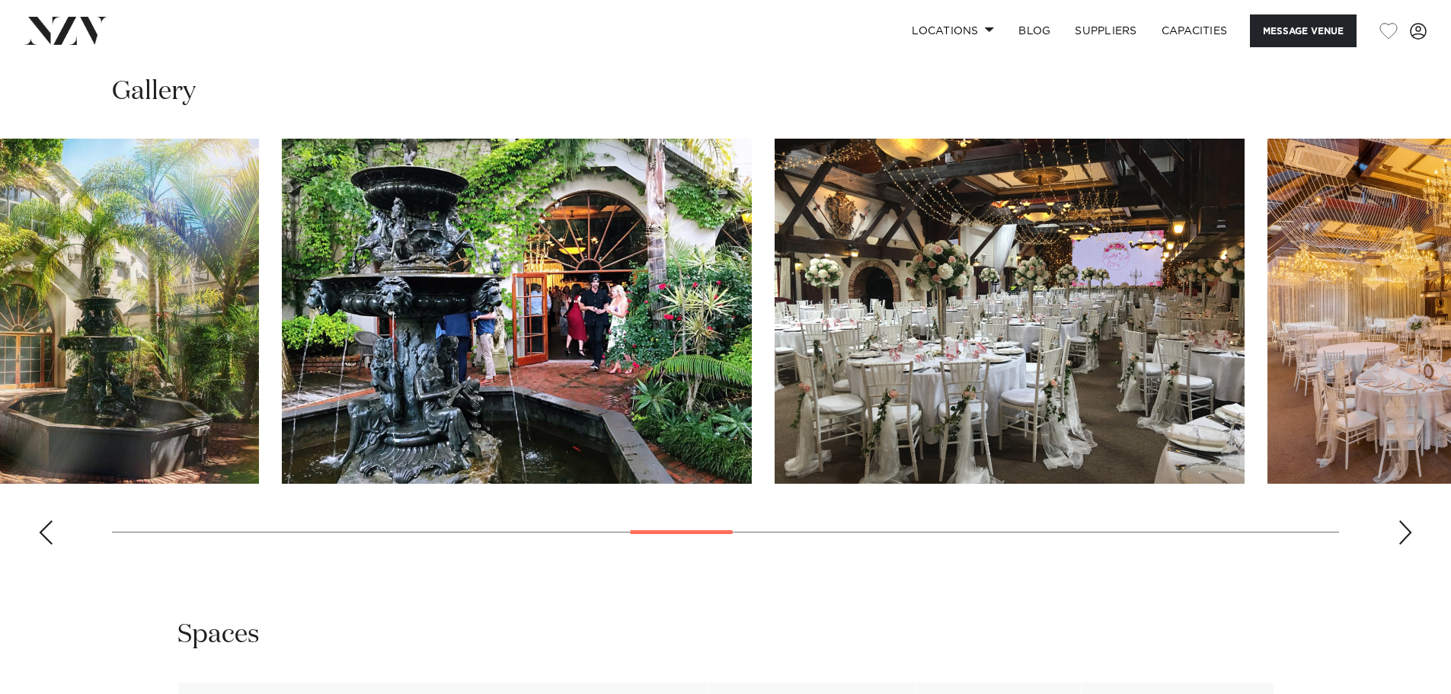
click at [774, 369] on img "15 / 30" at bounding box center [1009, 311] width 470 height 345
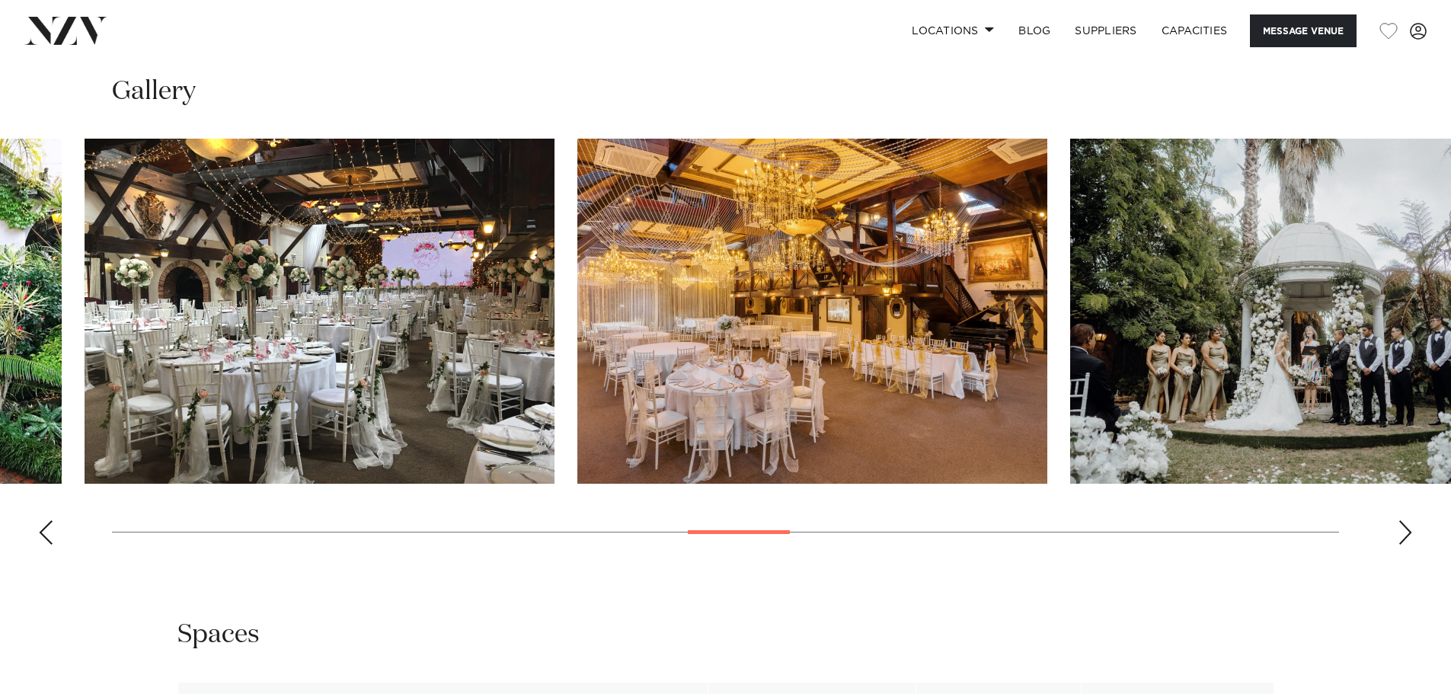
click at [1070, 310] on img "17 / 30" at bounding box center [1305, 311] width 470 height 345
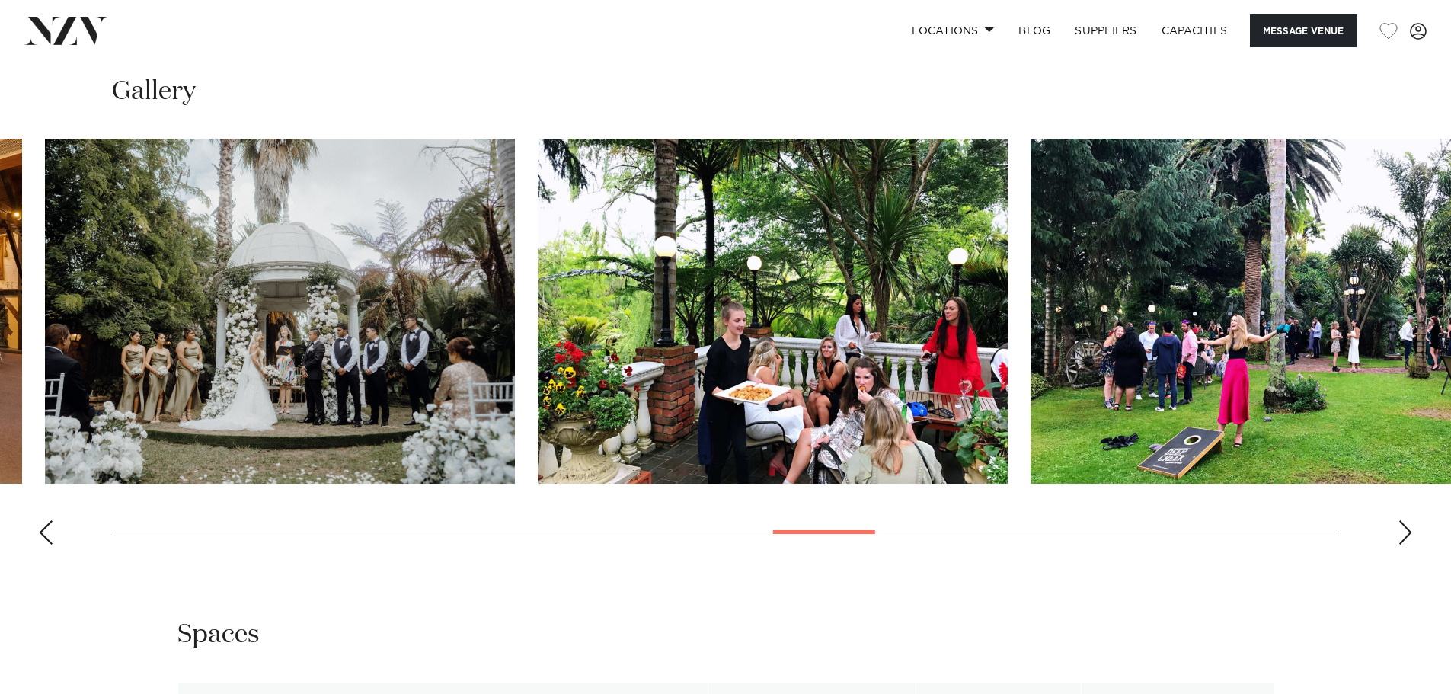
click at [825, 205] on img "18 / 30" at bounding box center [773, 311] width 470 height 345
